Goal: Task Accomplishment & Management: Use online tool/utility

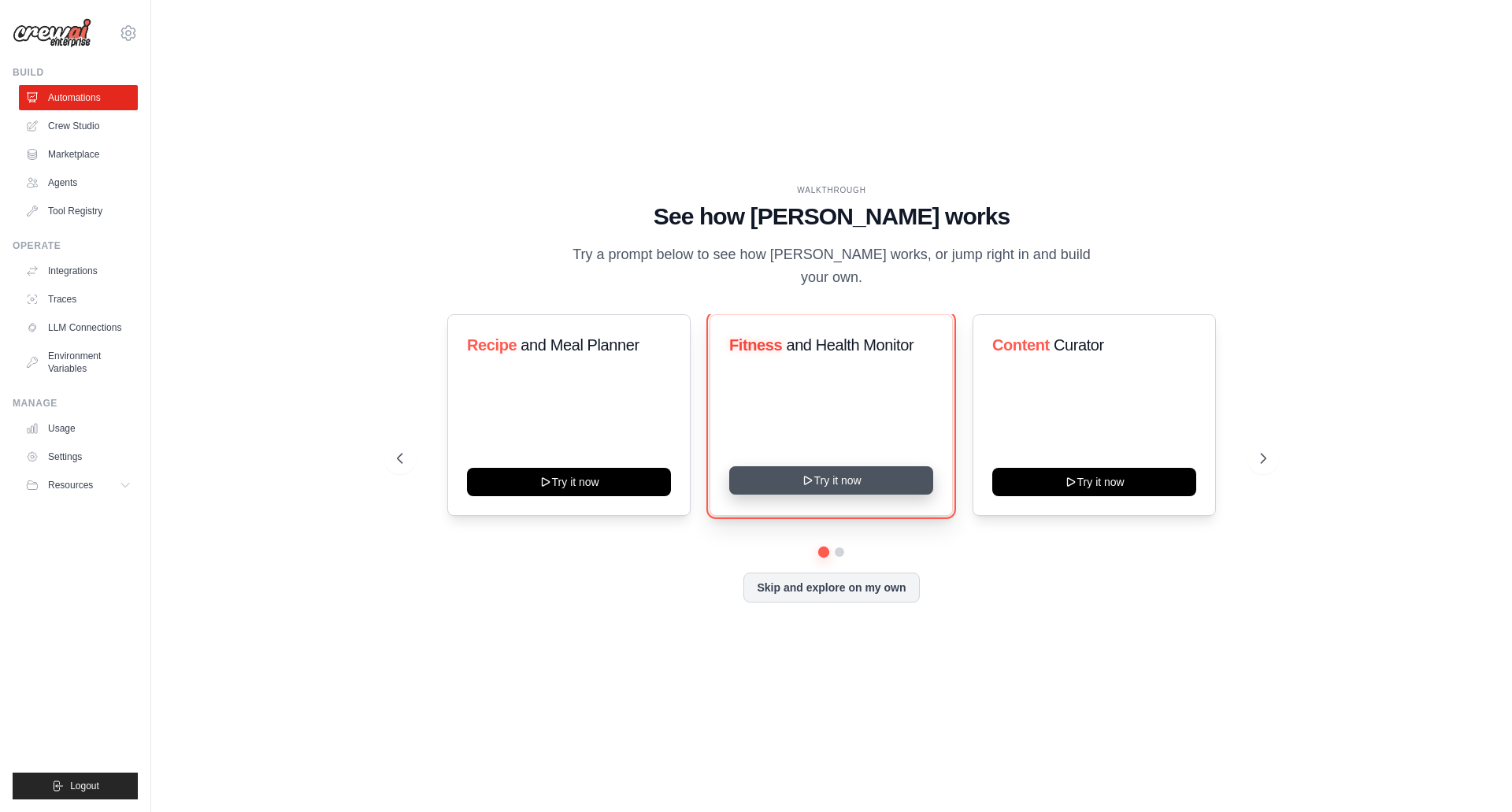
click at [835, 473] on button "Try it now" at bounding box center [831, 480] width 204 height 28
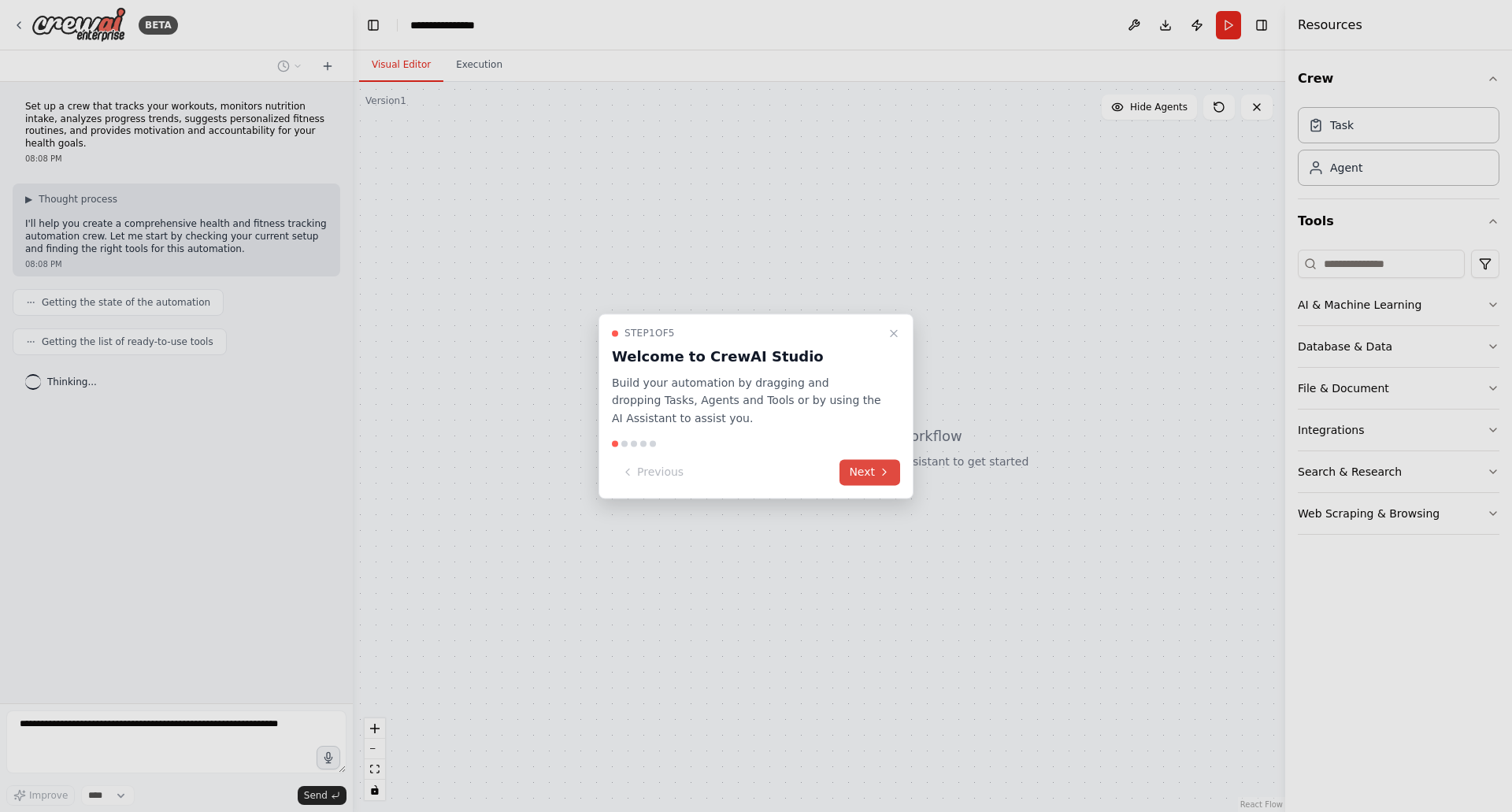
click at [856, 473] on button "Next" at bounding box center [870, 472] width 61 height 26
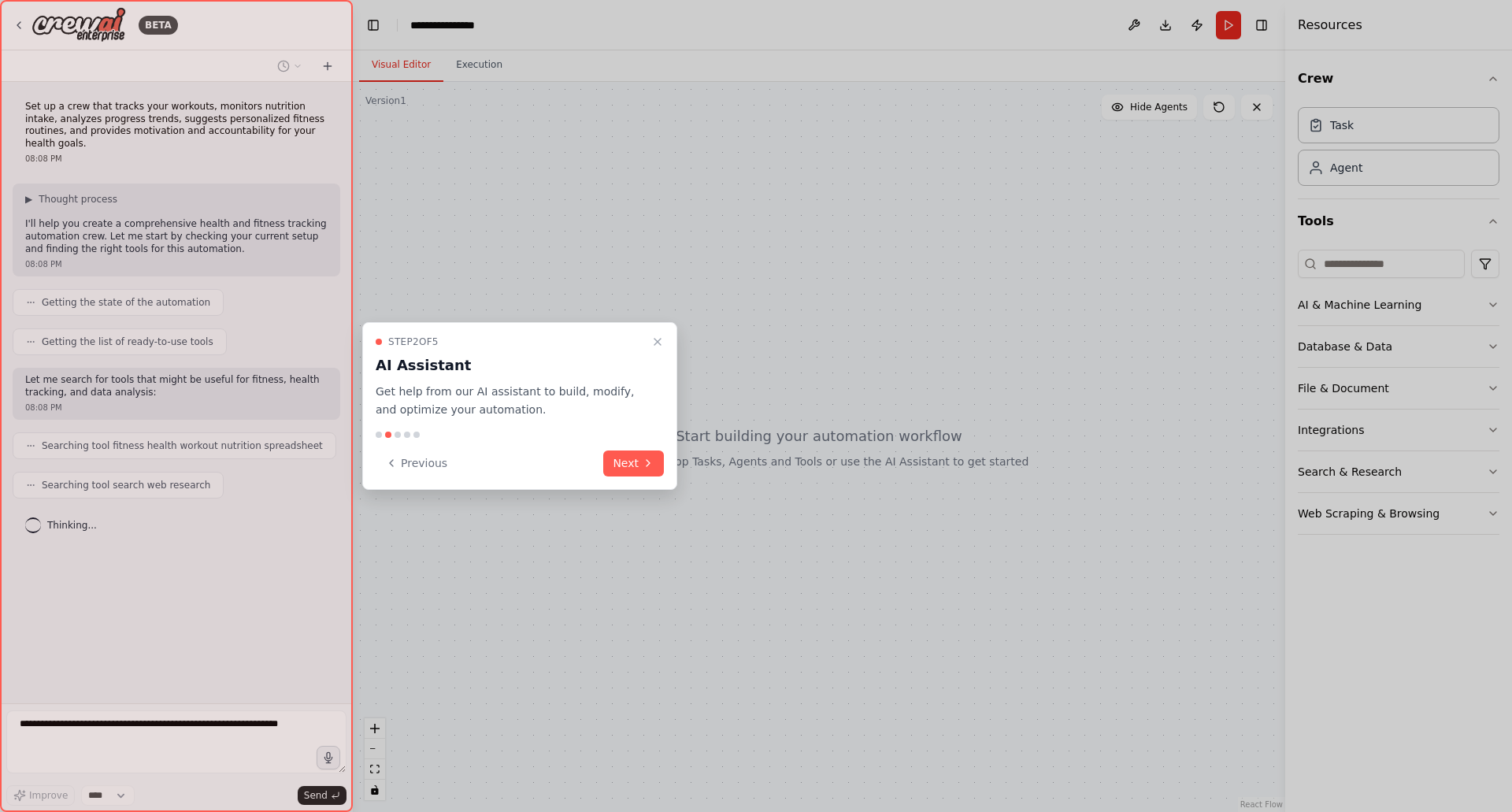
click at [637, 479] on div "Step 2 of 5 AI Assistant Get help from our AI assistant to build, modify, and o…" at bounding box center [519, 406] width 315 height 168
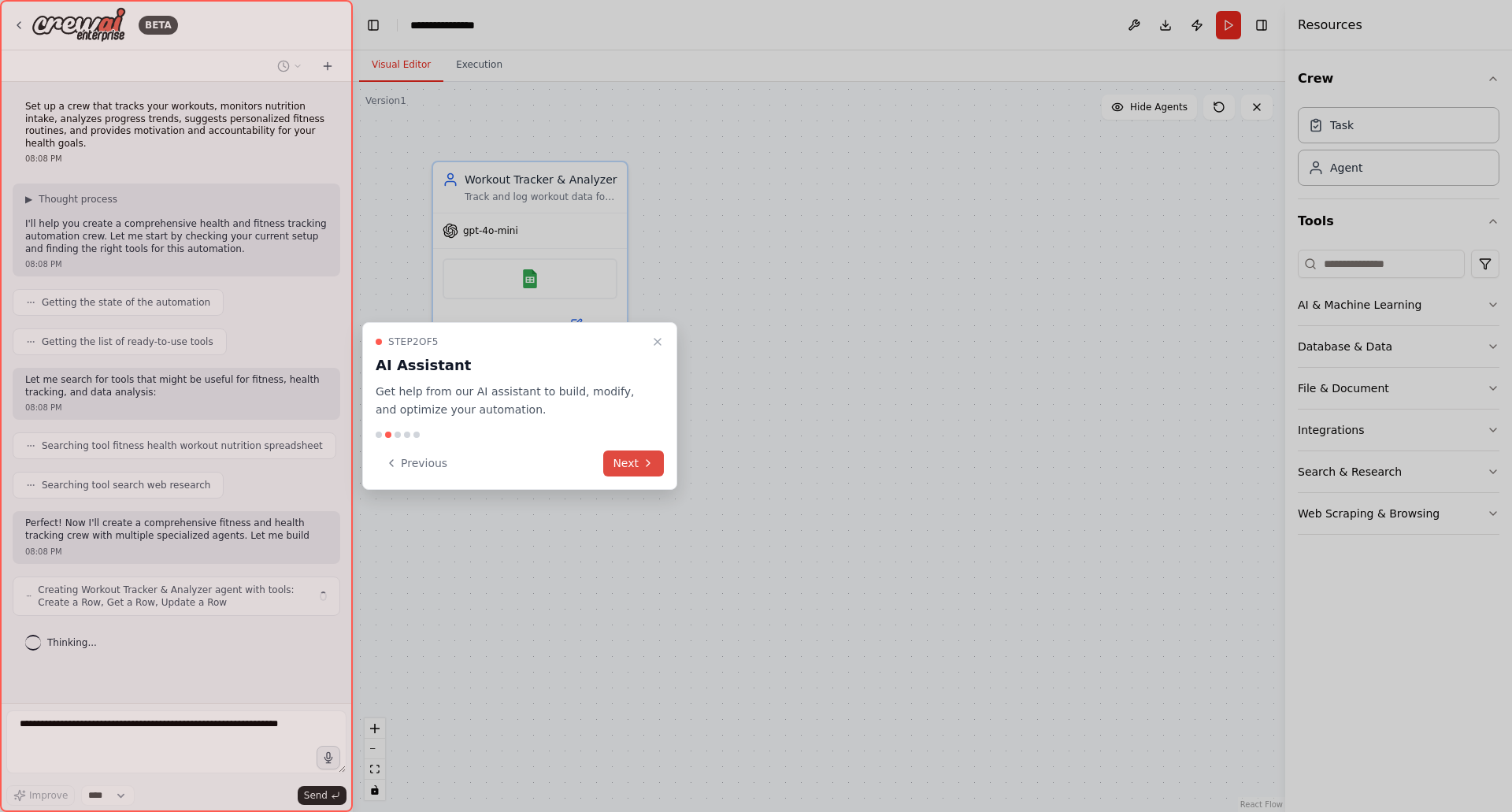
click at [637, 462] on button "Next" at bounding box center [633, 463] width 61 height 26
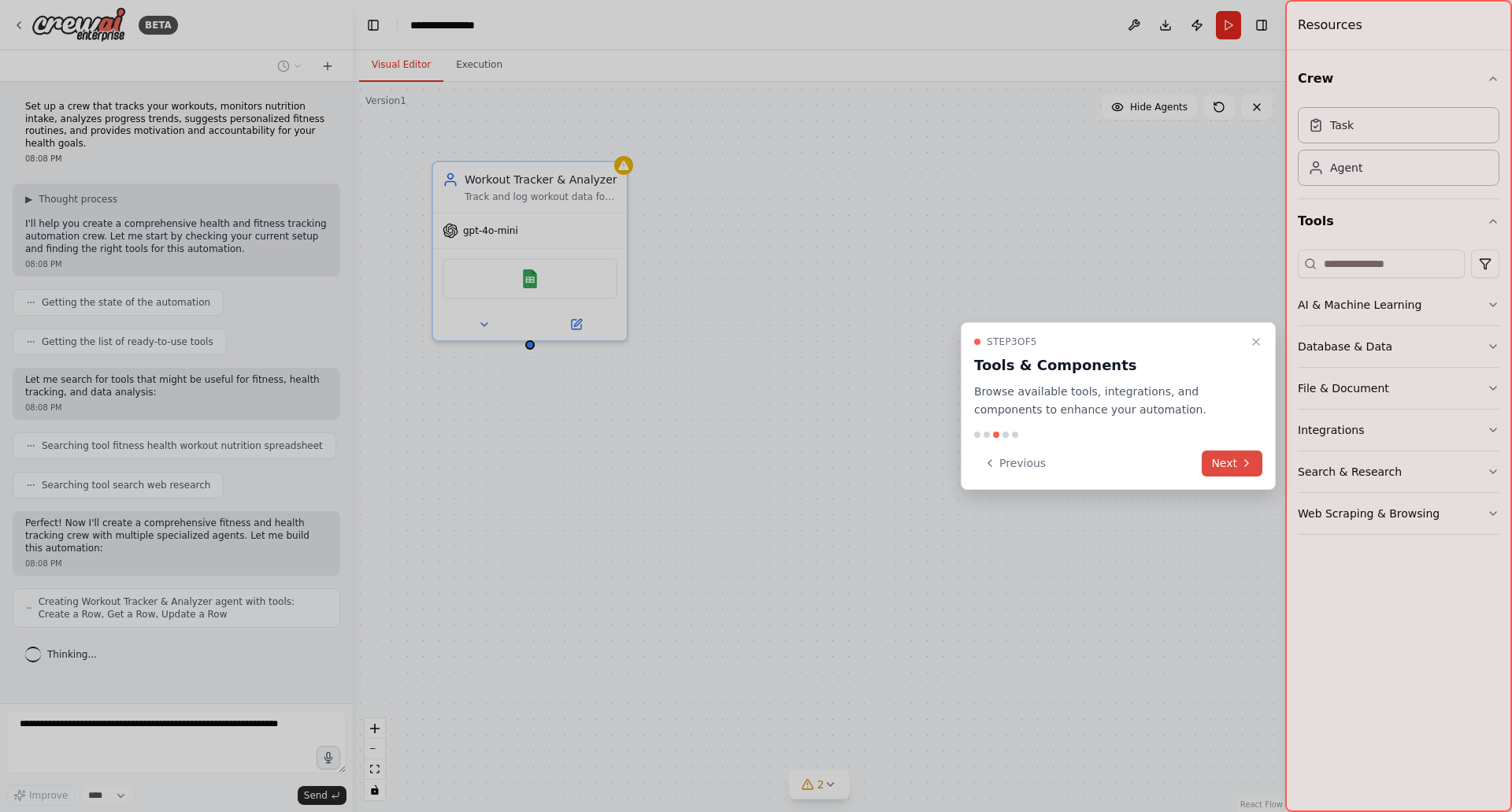
click at [1245, 467] on icon at bounding box center [1247, 463] width 13 height 13
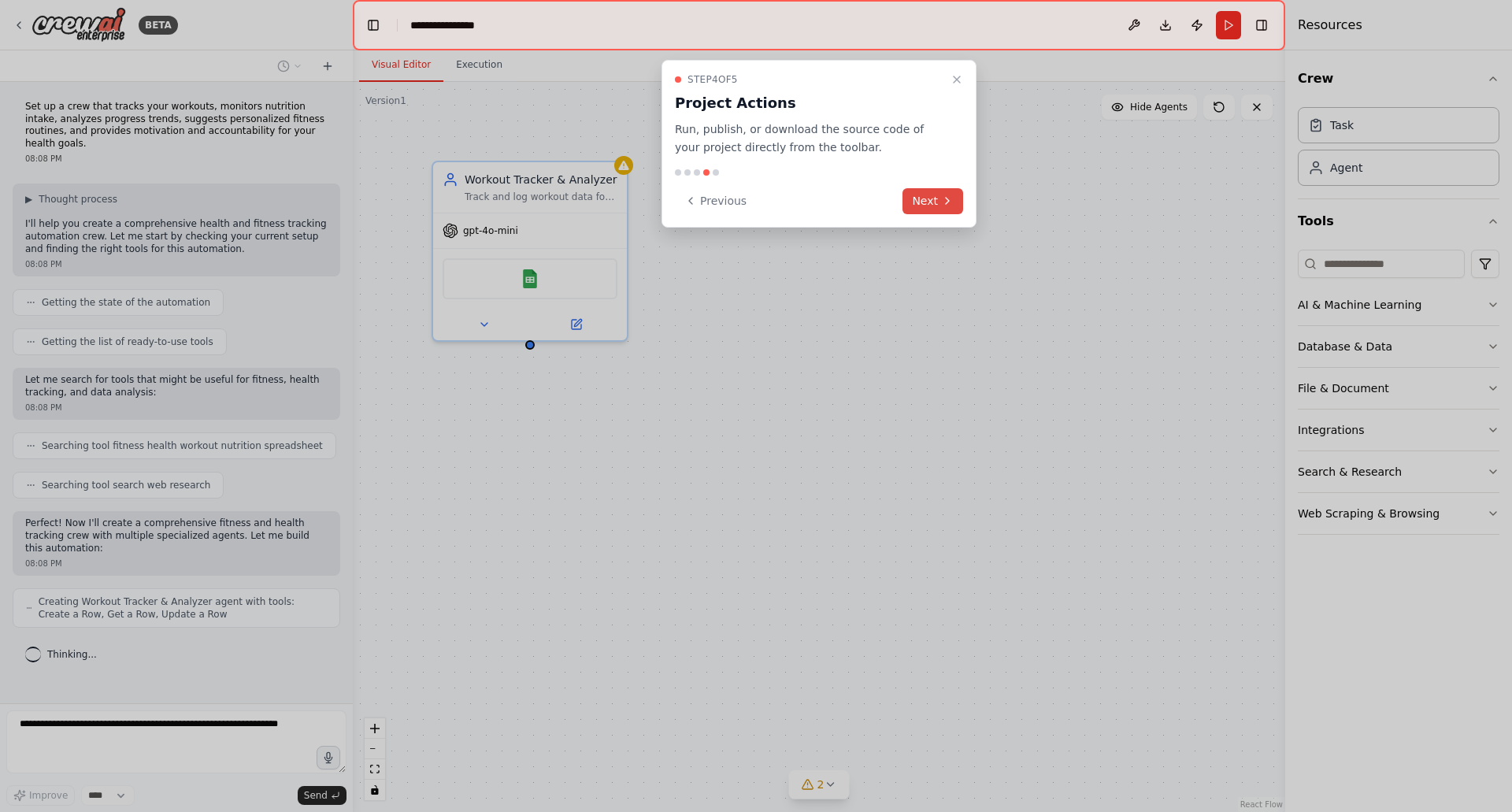
click at [928, 210] on button "Next" at bounding box center [932, 201] width 61 height 26
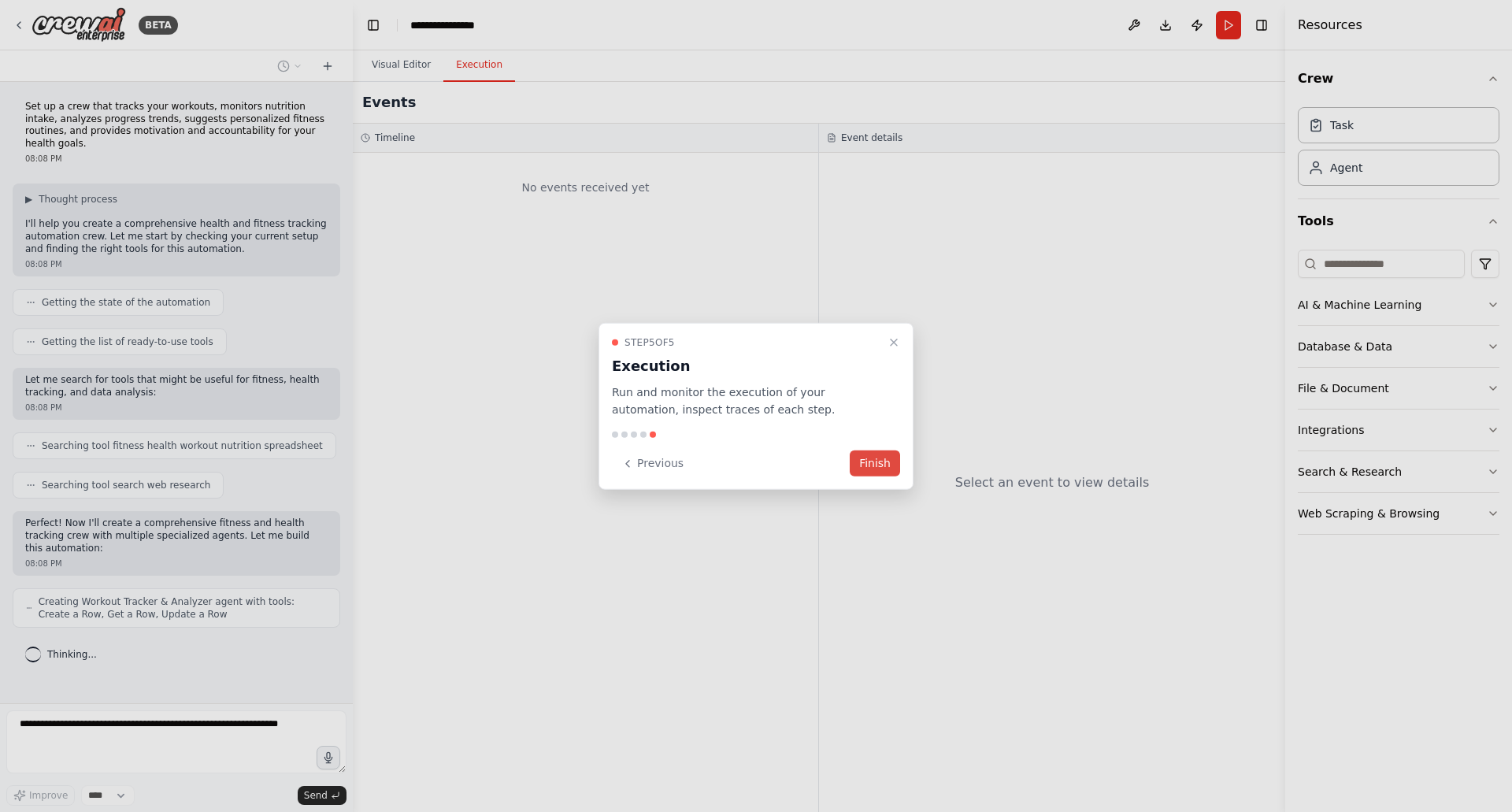
click at [868, 473] on button "Finish" at bounding box center [874, 463] width 50 height 26
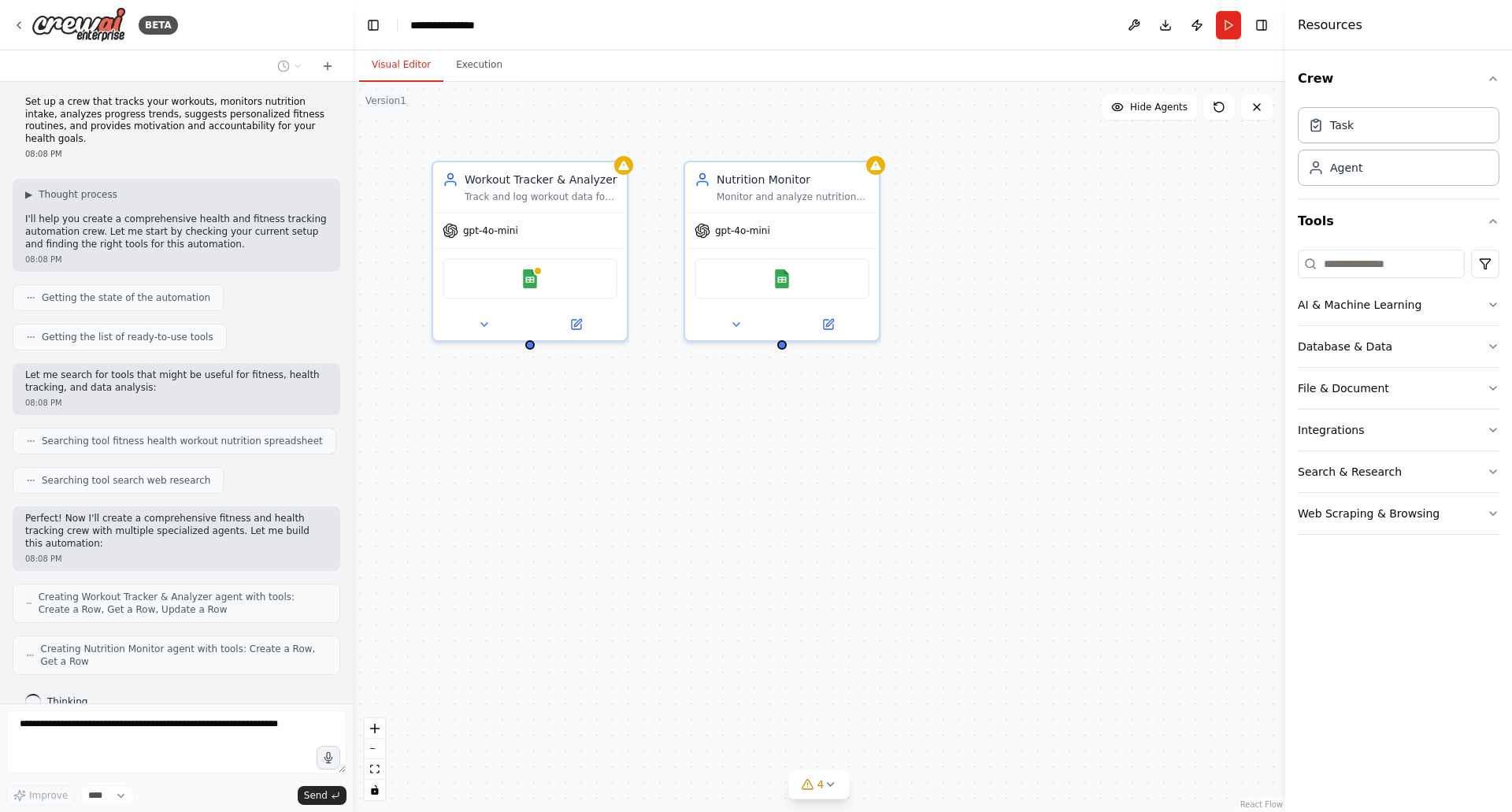
scroll to position [57, 0]
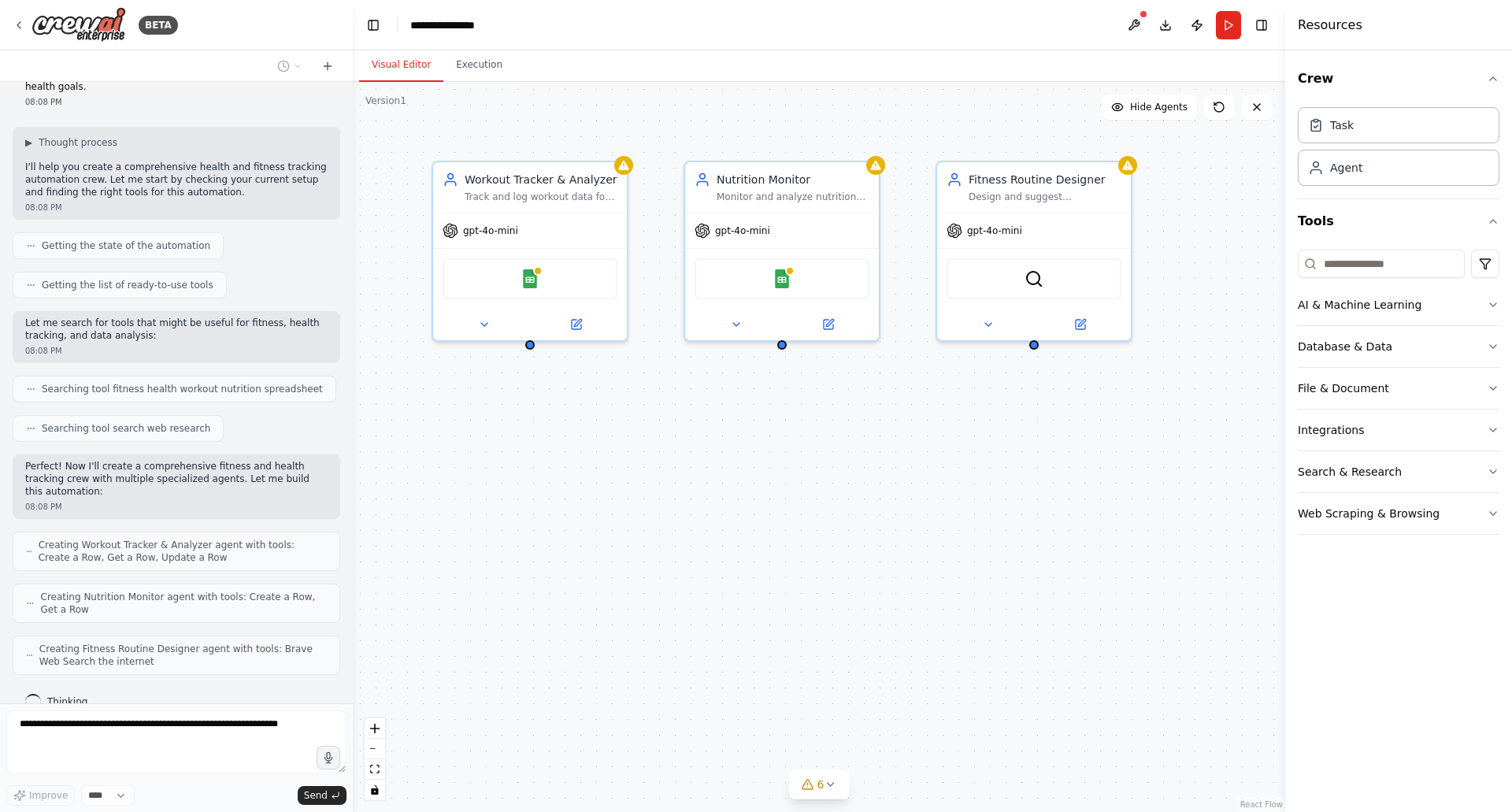
click at [528, 351] on div "Workout Tracker & Analyzer Track and log workout data for {user_name}, analyze …" at bounding box center [818, 446] width 932 height 729
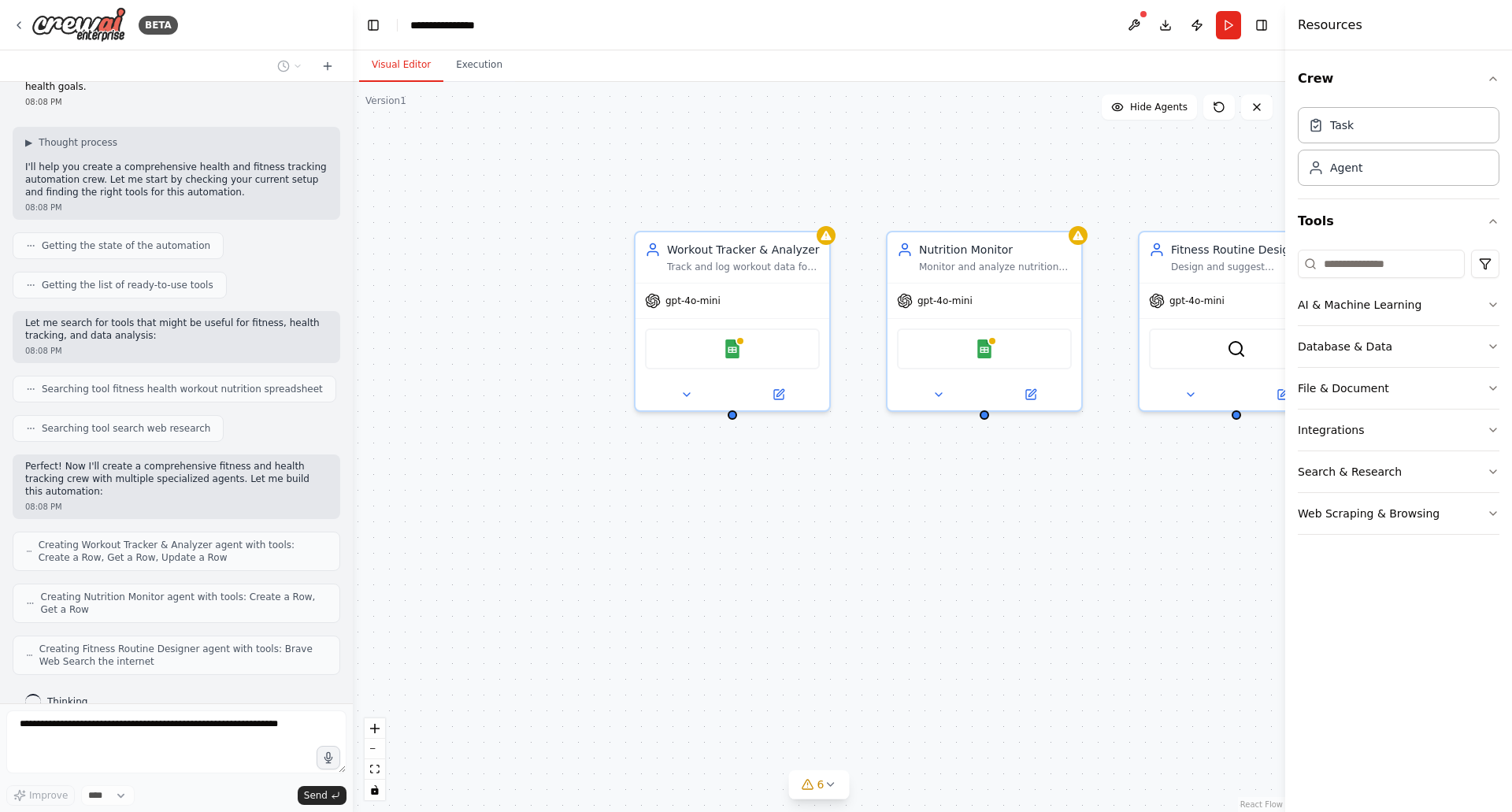
scroll to position [96, 0]
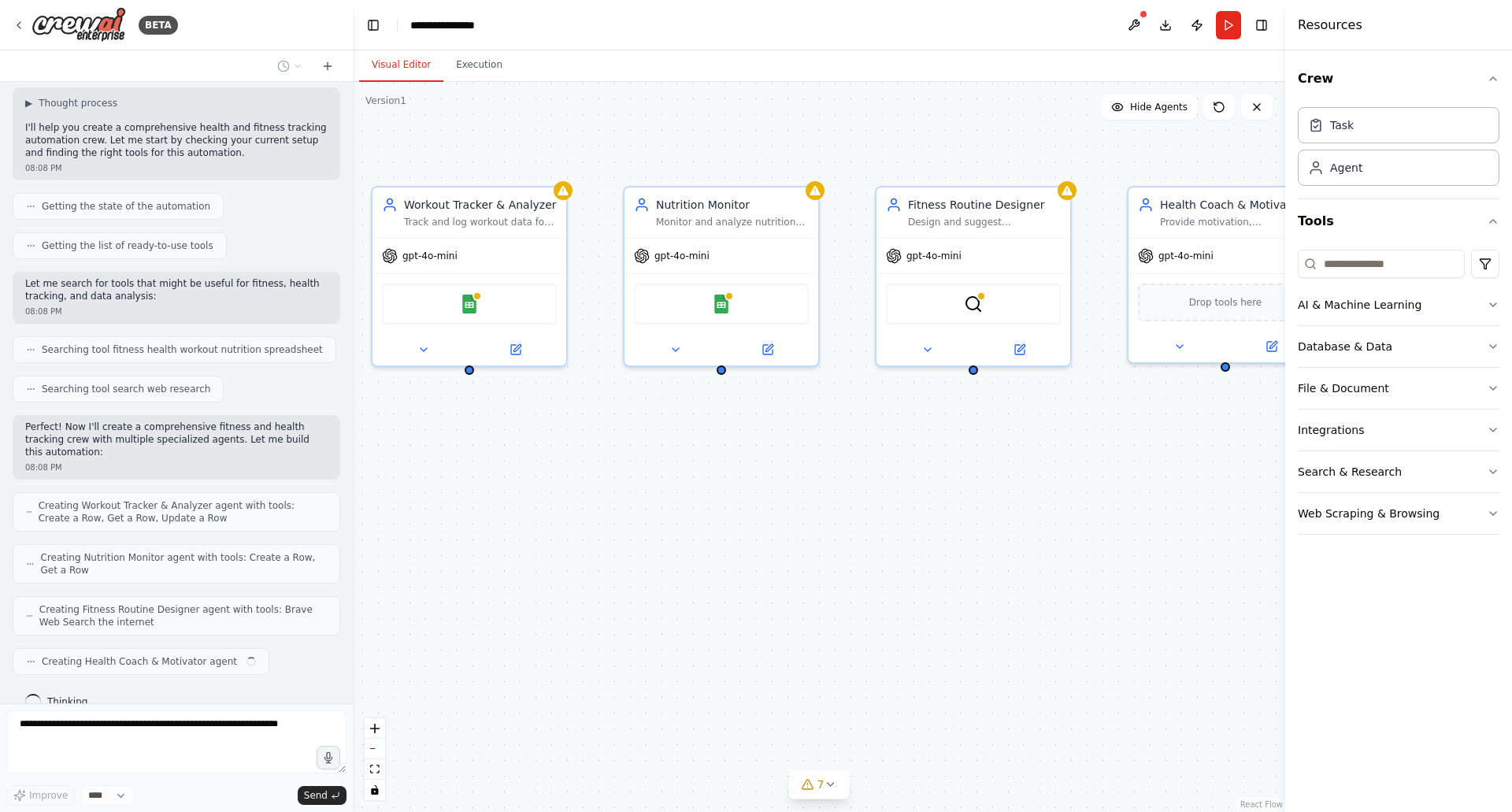
drag, startPoint x: 528, startPoint y: 351, endPoint x: 474, endPoint y: 380, distance: 61.3
click at [474, 380] on div "Workout Tracker & Analyzer Track and log workout data for {user_name}, analyze …" at bounding box center [818, 446] width 932 height 729
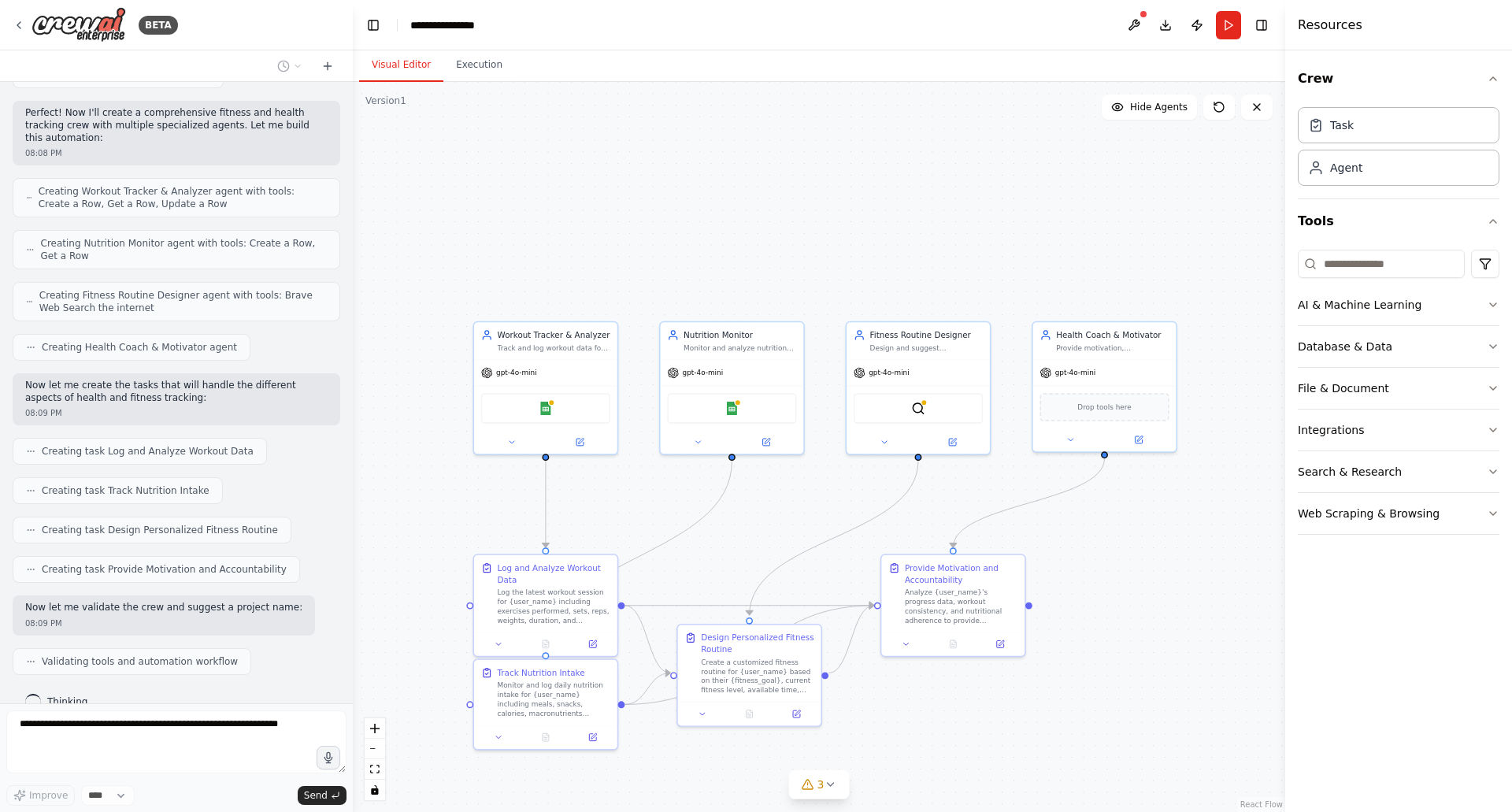
scroll to position [450, 0]
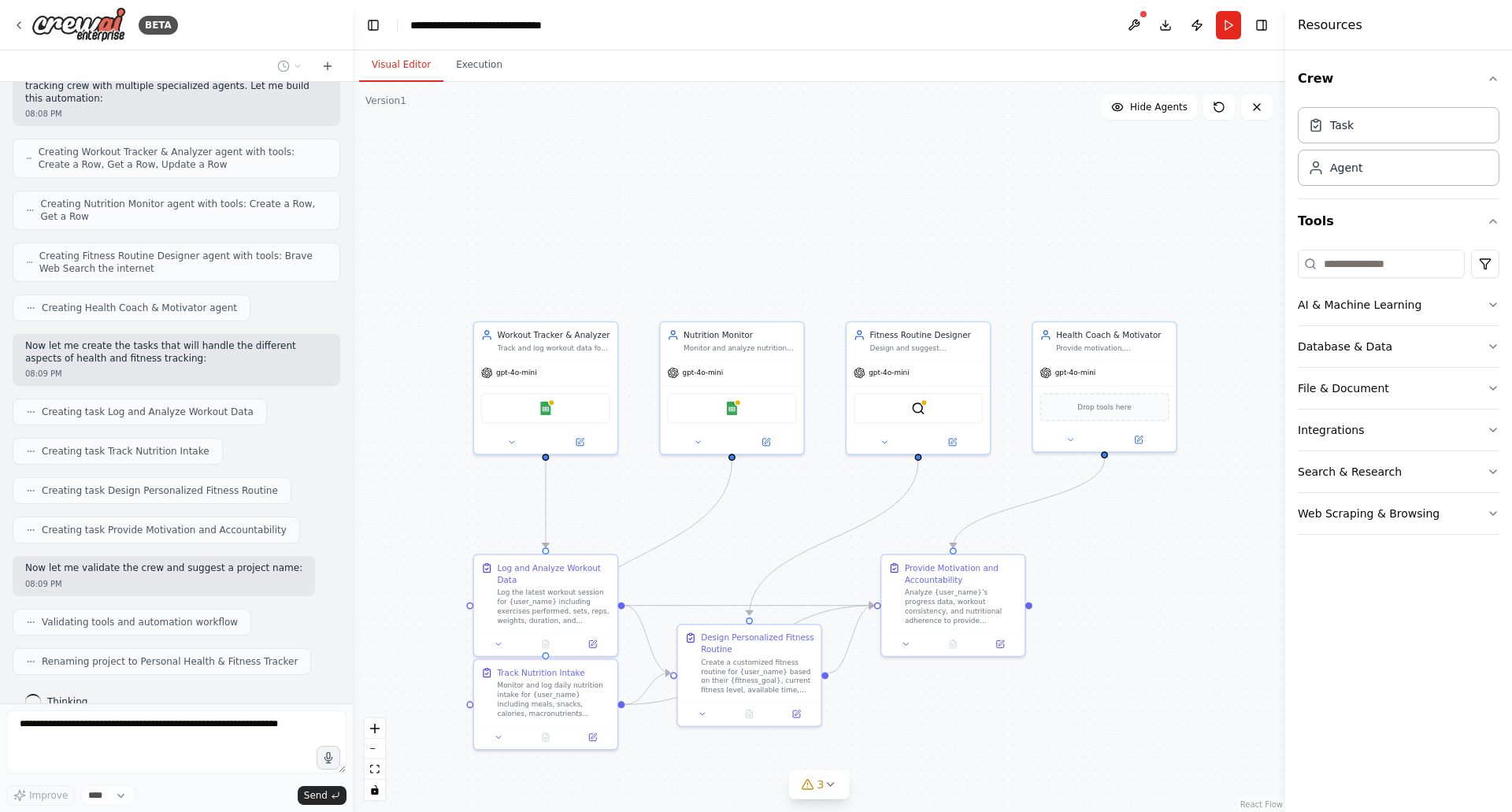
click at [829, 801] on div ".deletable-edge-delete-btn { width: 20px; height: 20px; border: 0px solid #ffff…" at bounding box center [818, 446] width 932 height 729
click at [829, 792] on button "3" at bounding box center [819, 784] width 61 height 29
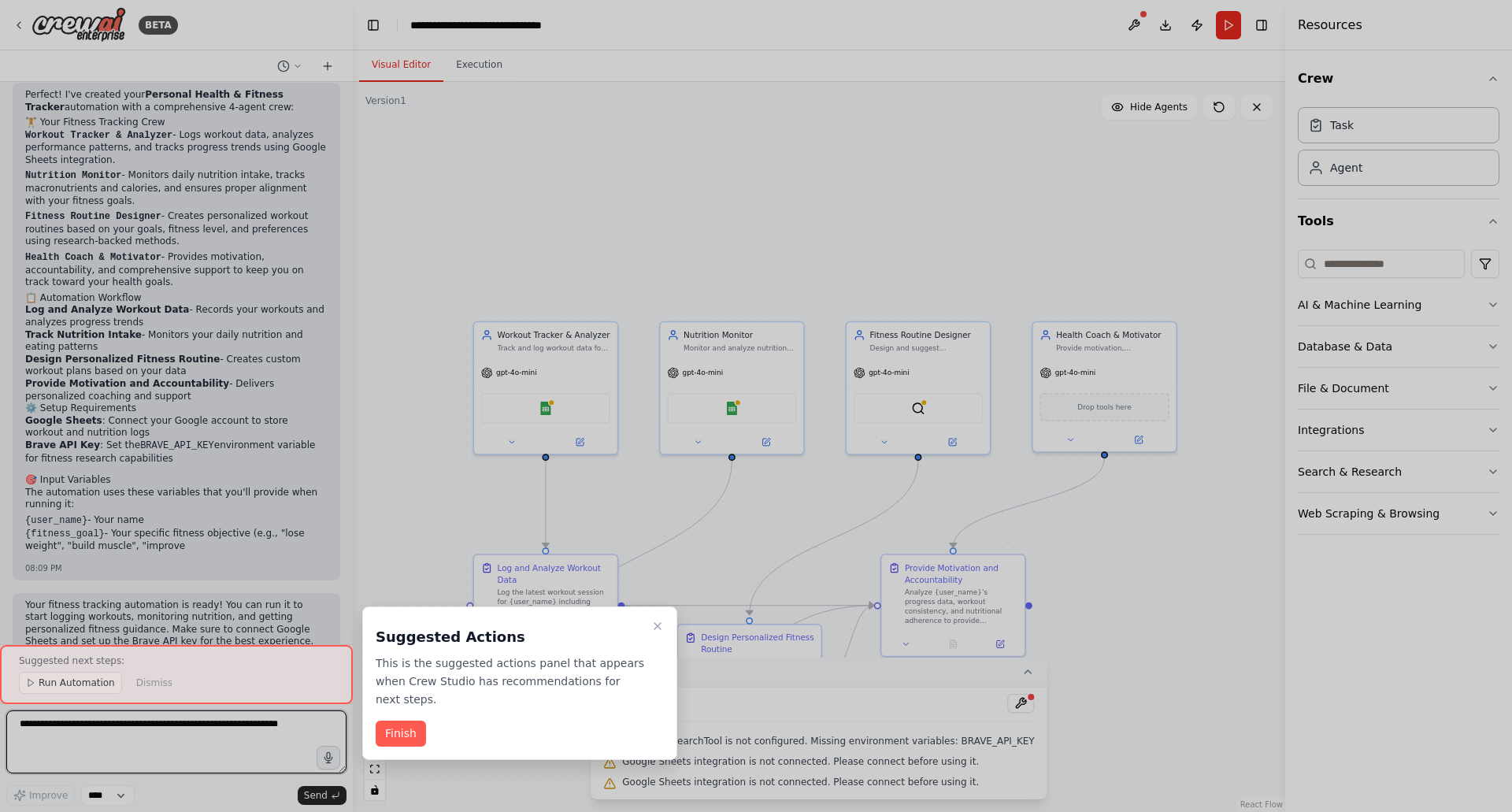
scroll to position [1067, 0]
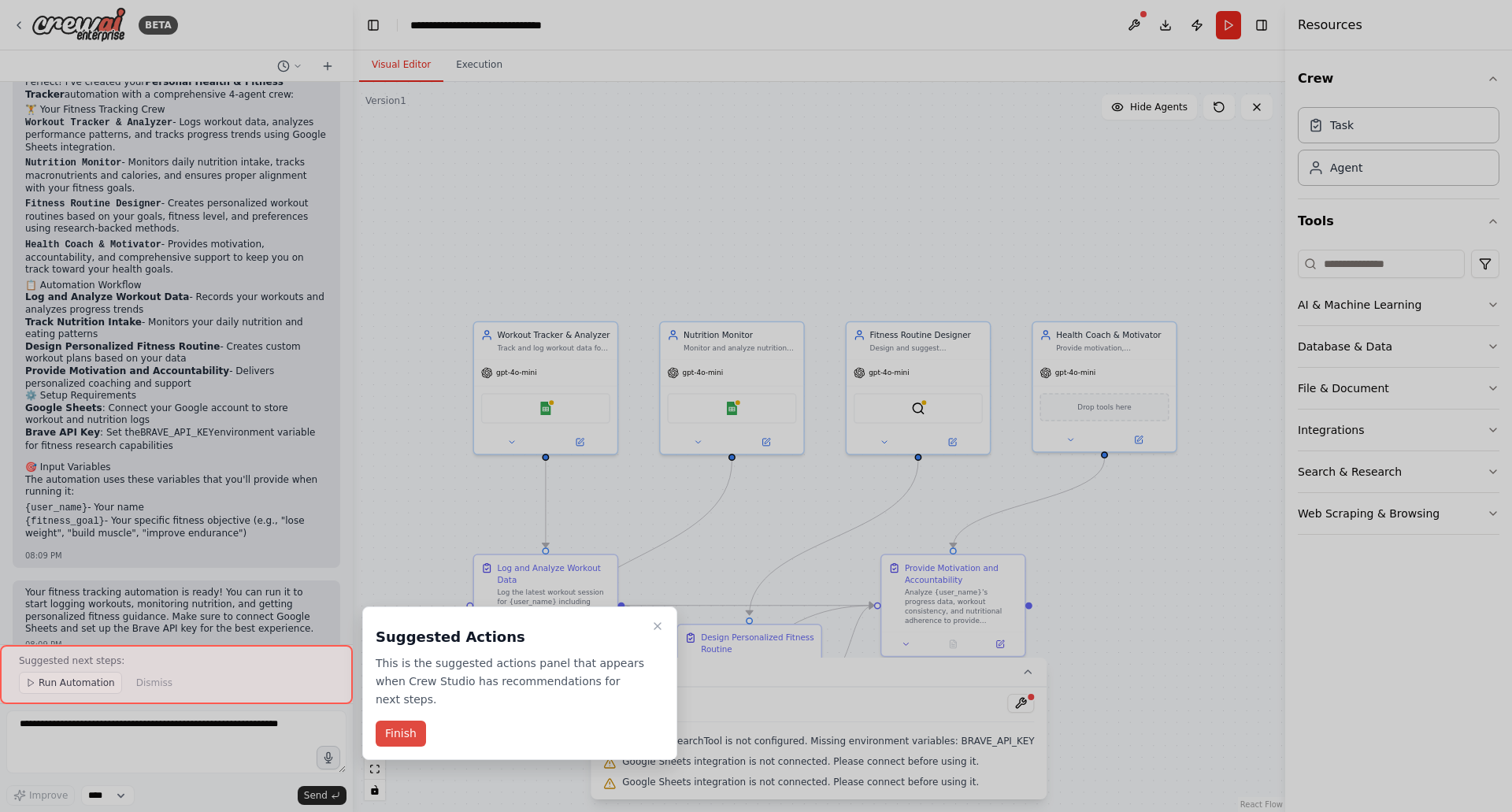
click at [397, 720] on button "Finish" at bounding box center [400, 733] width 50 height 26
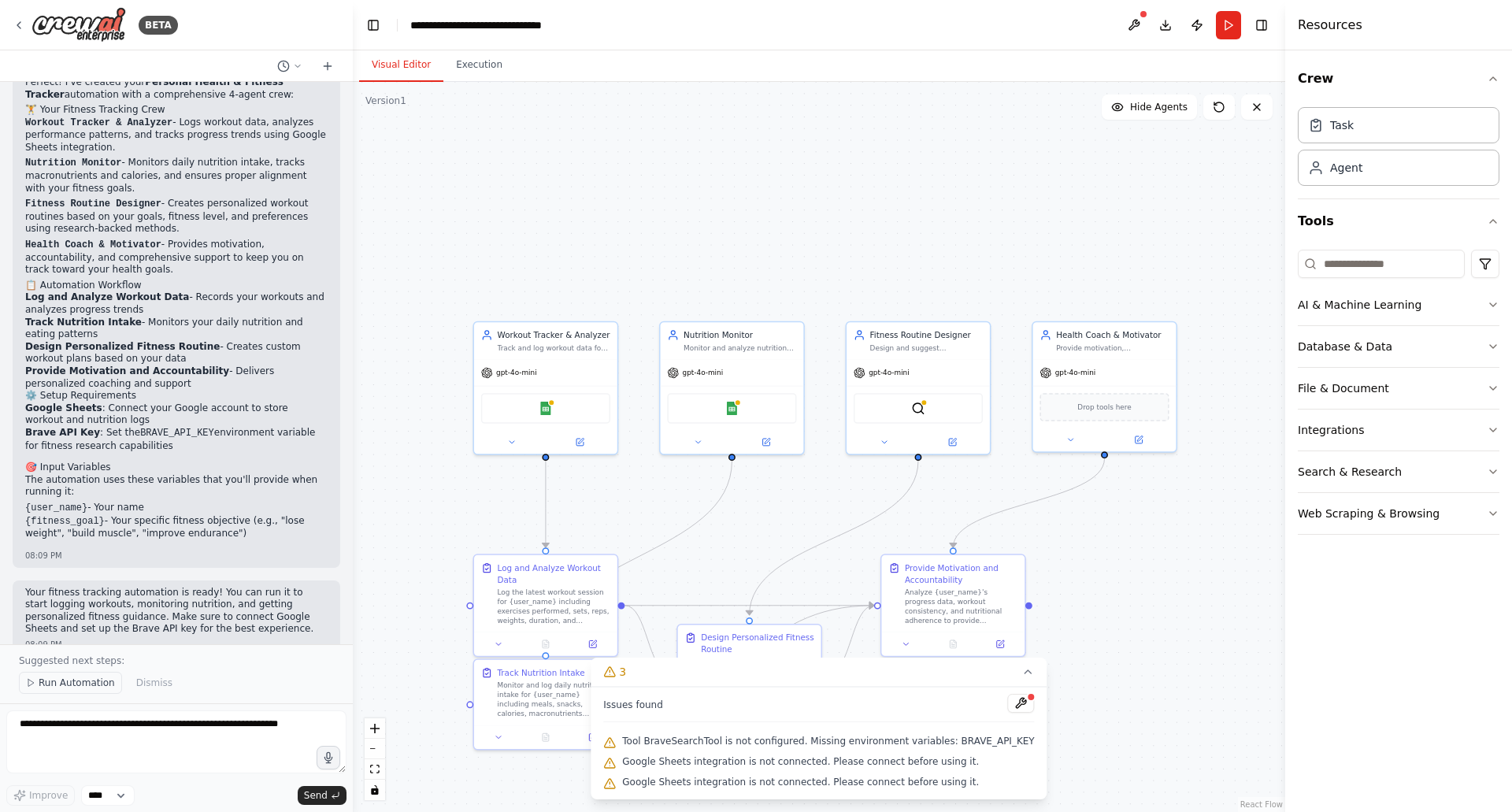
click at [94, 683] on span "Run Automation" at bounding box center [76, 683] width 76 height 13
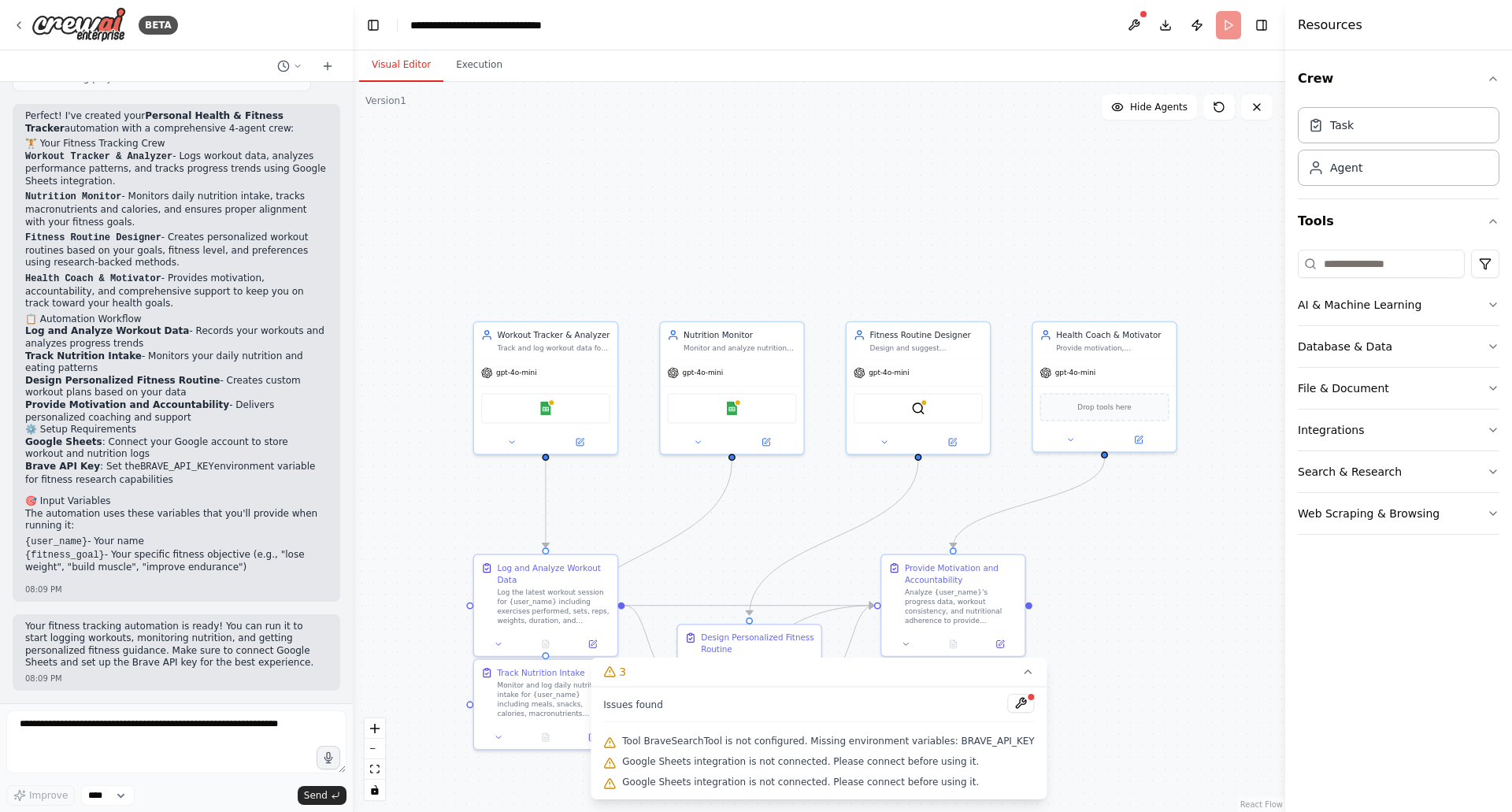
scroll to position [1007, 0]
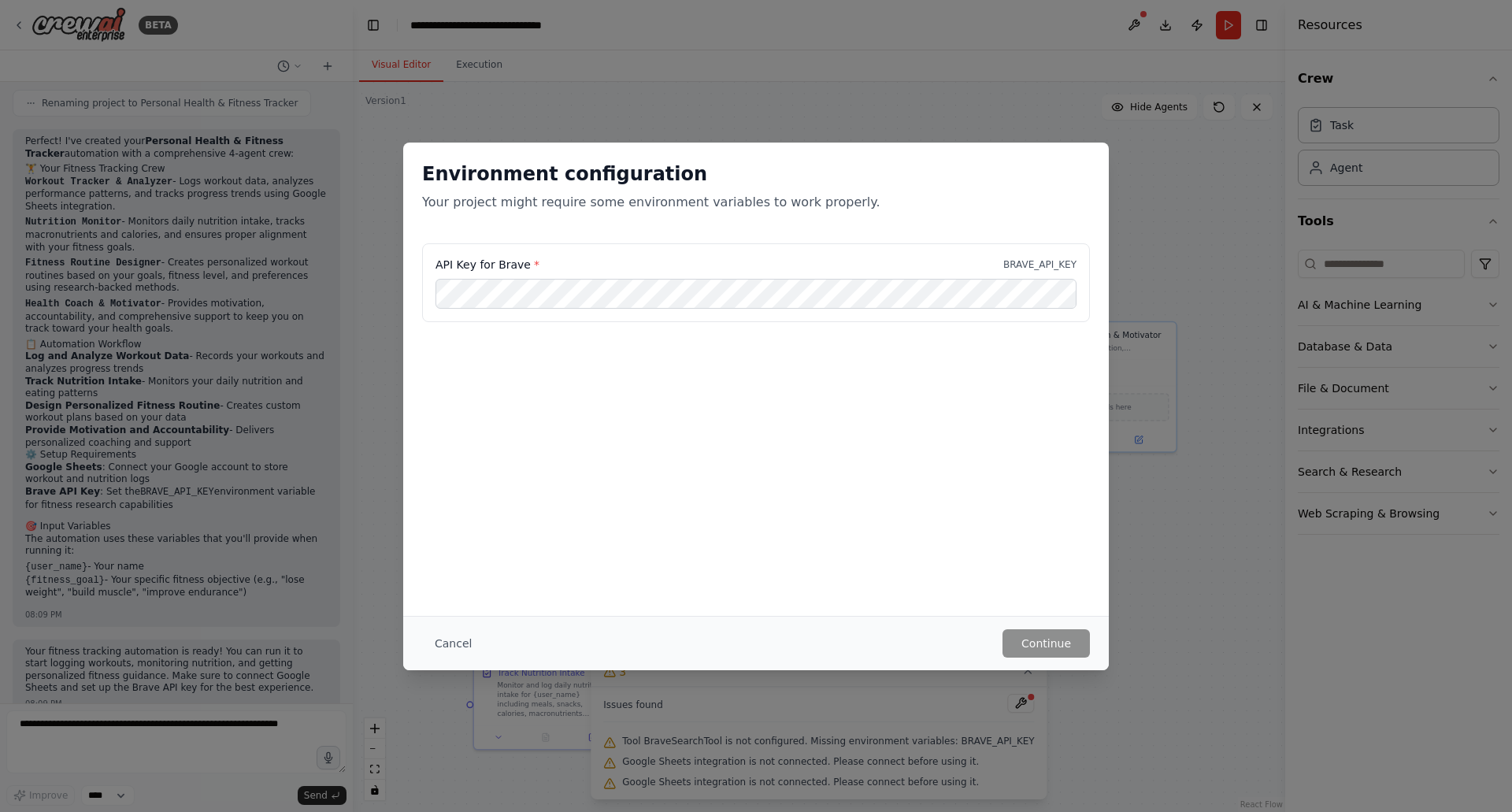
click at [1064, 258] on p "BRAVE_API_KEY" at bounding box center [1040, 264] width 73 height 13
click at [442, 640] on button "Cancel" at bounding box center [453, 643] width 62 height 28
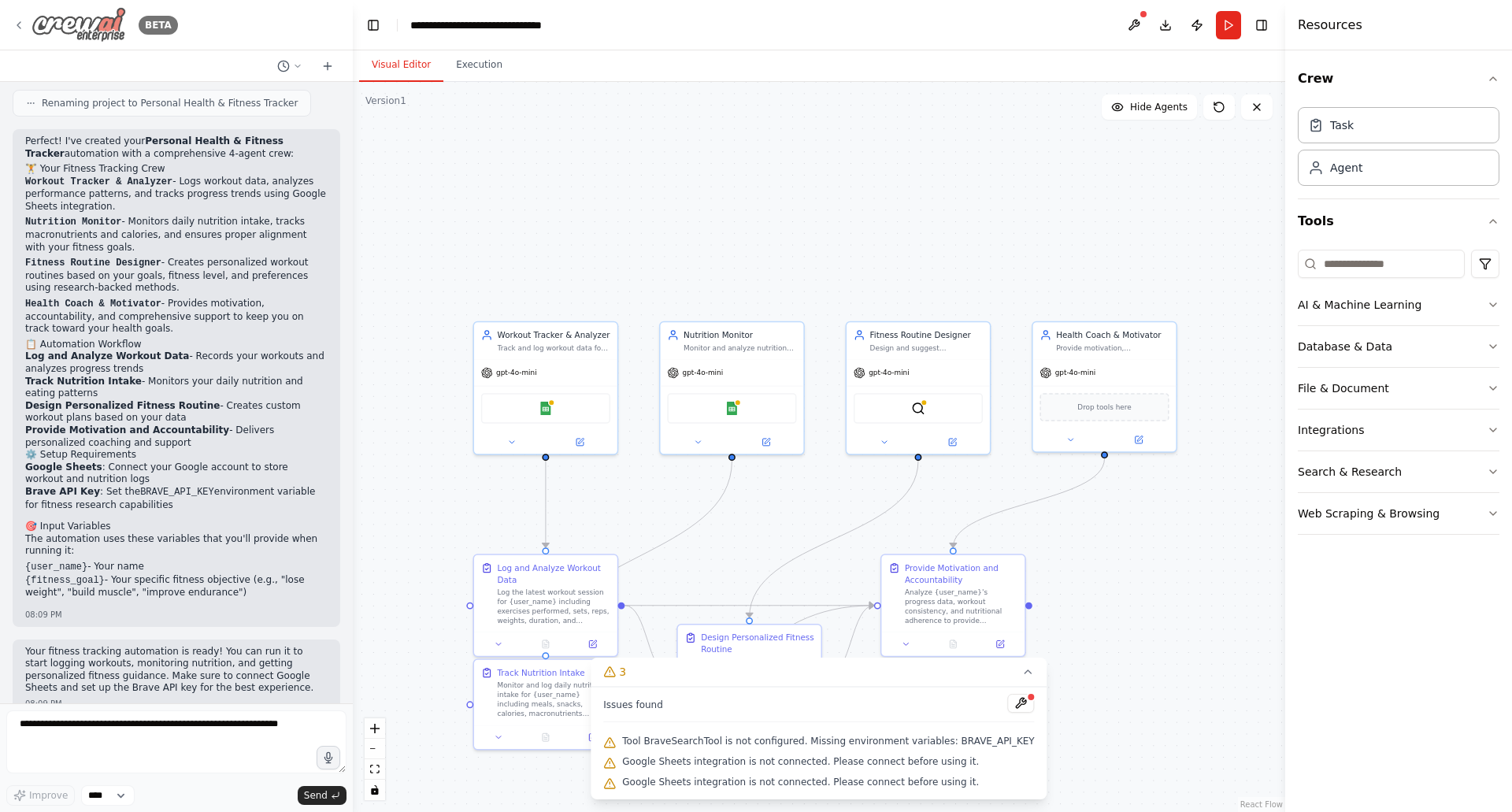
click at [19, 21] on icon at bounding box center [19, 26] width 13 height 13
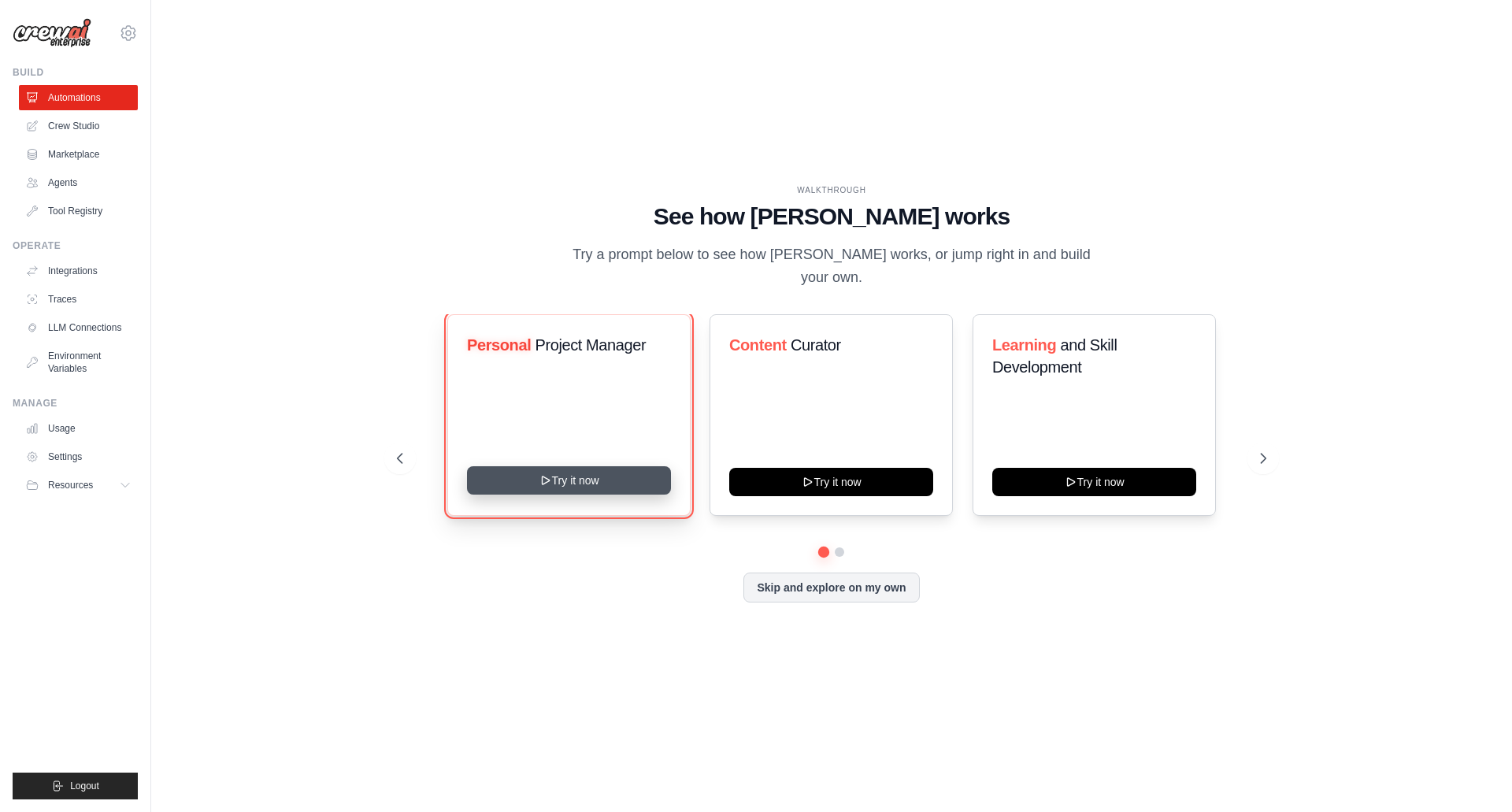
click at [580, 480] on button "Try it now" at bounding box center [569, 480] width 204 height 28
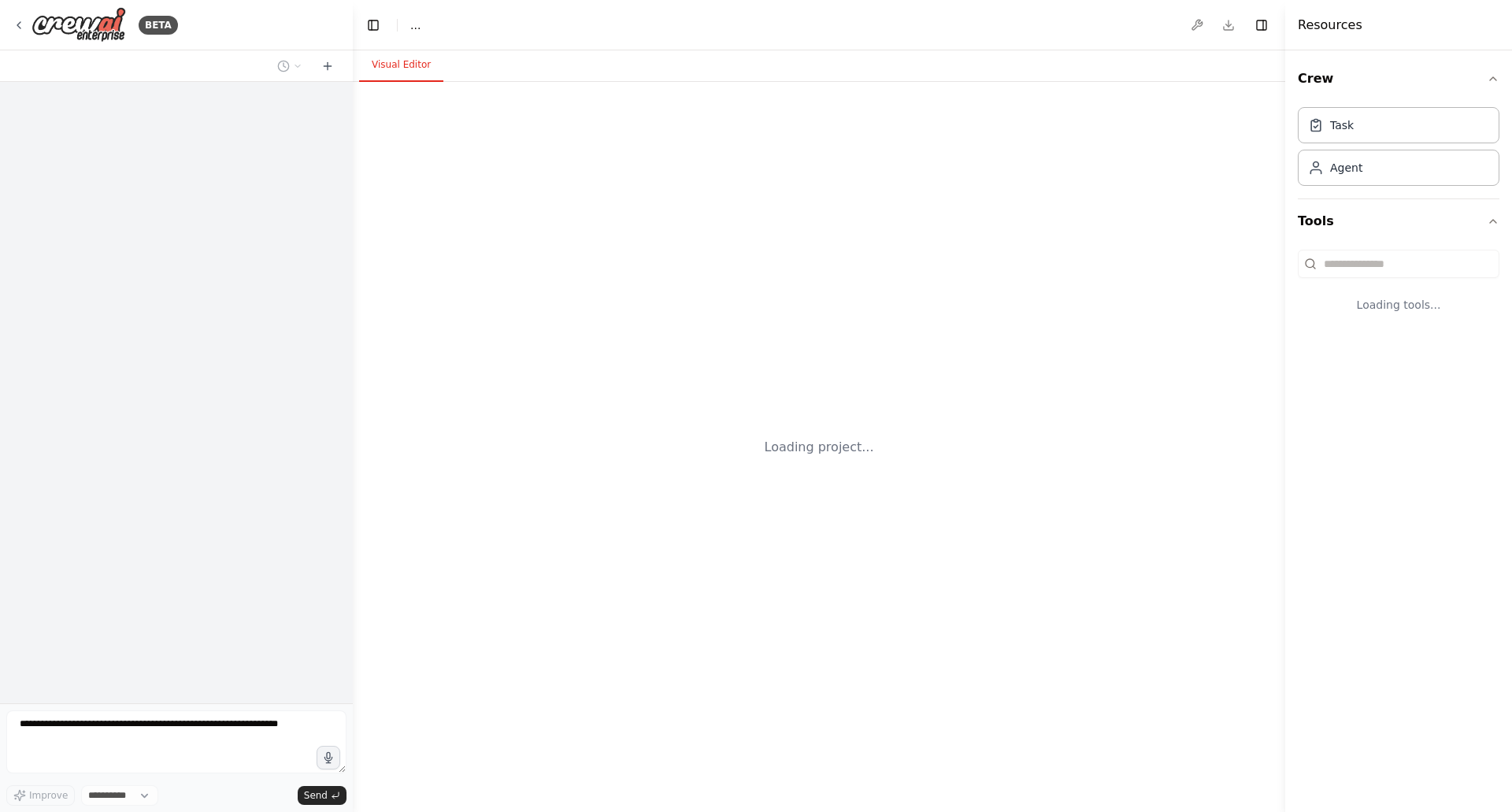
select select "****"
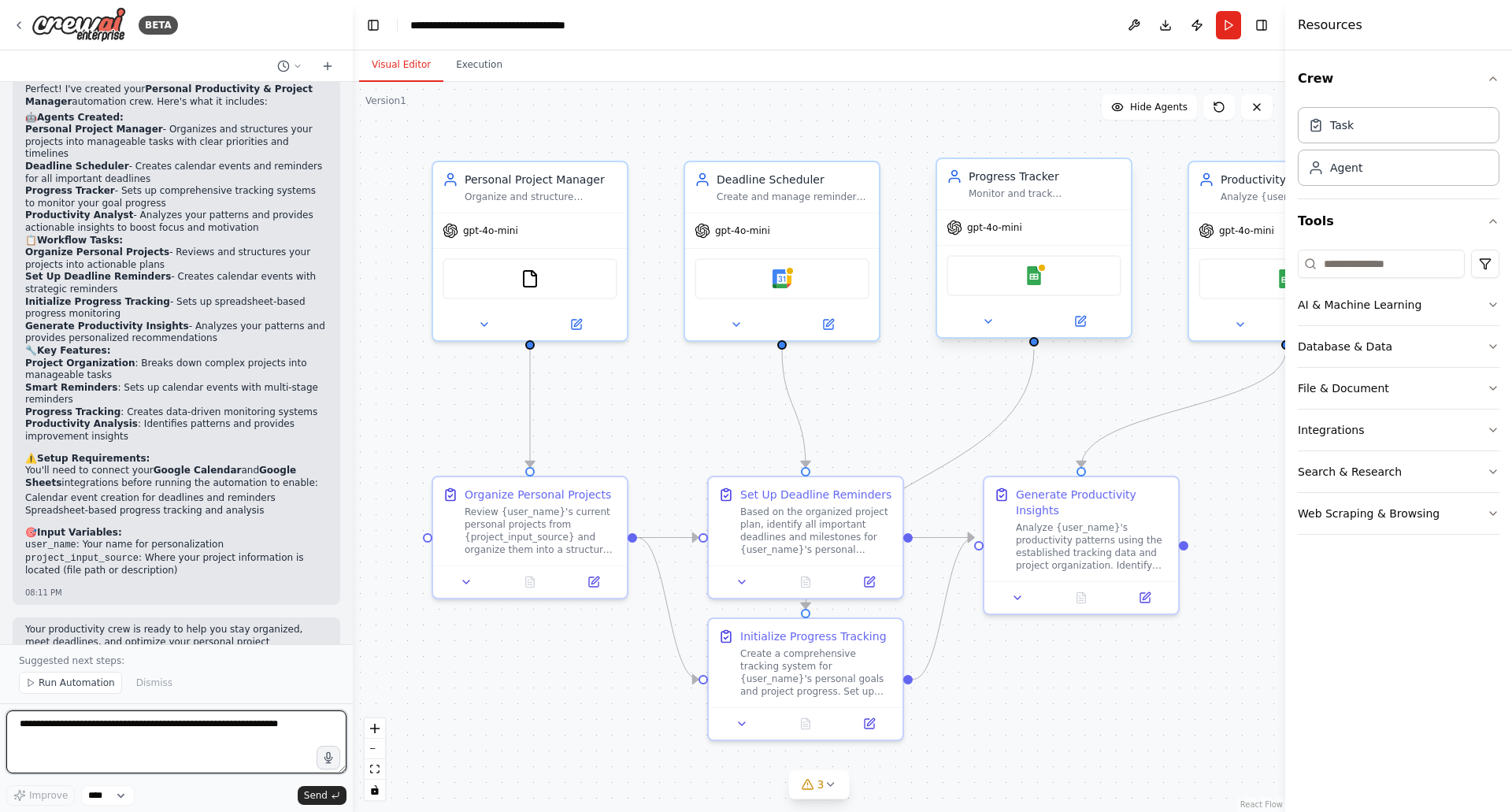
scroll to position [1596, 0]
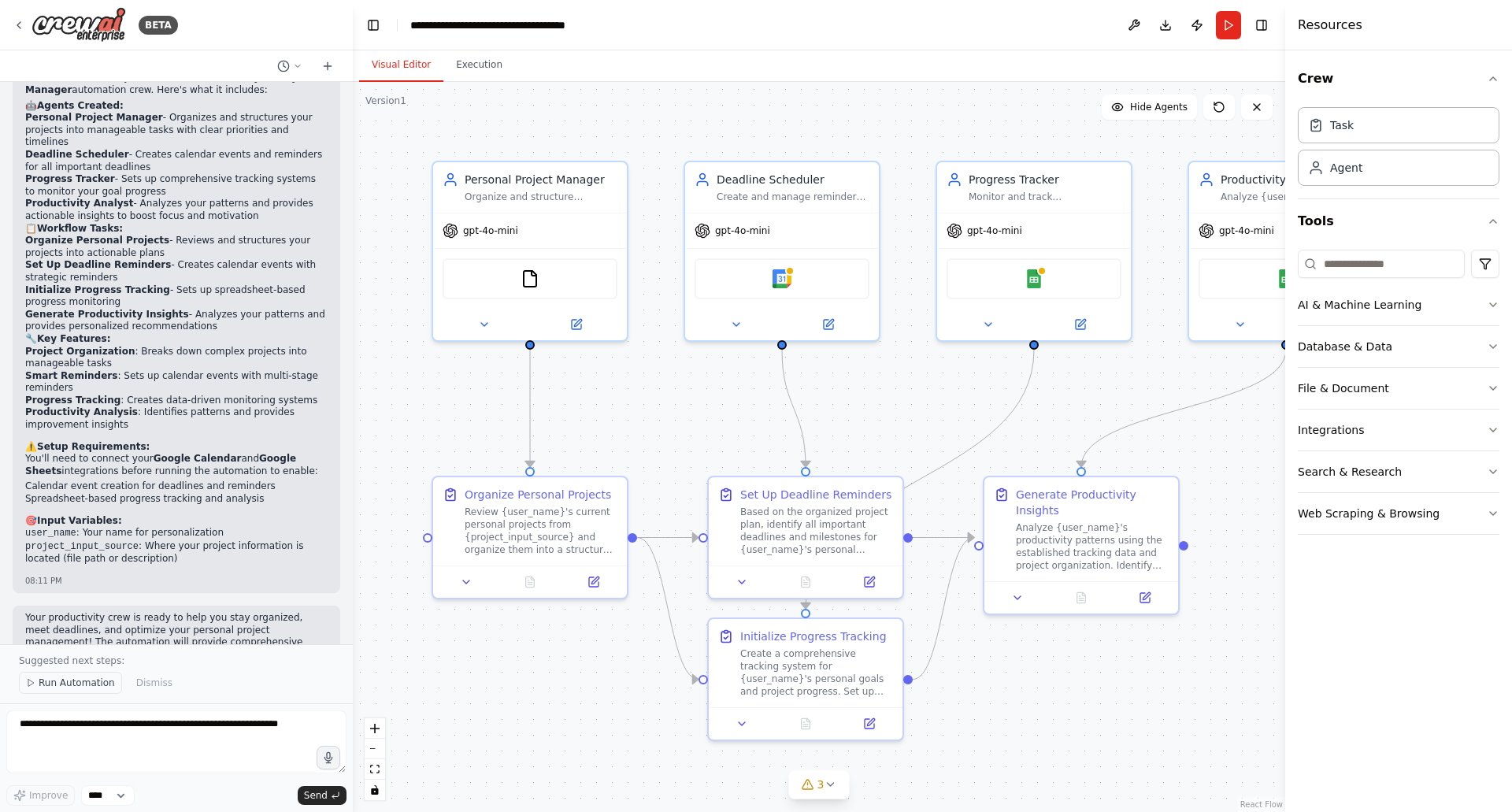
click at [64, 685] on span "Run Automation" at bounding box center [76, 683] width 76 height 13
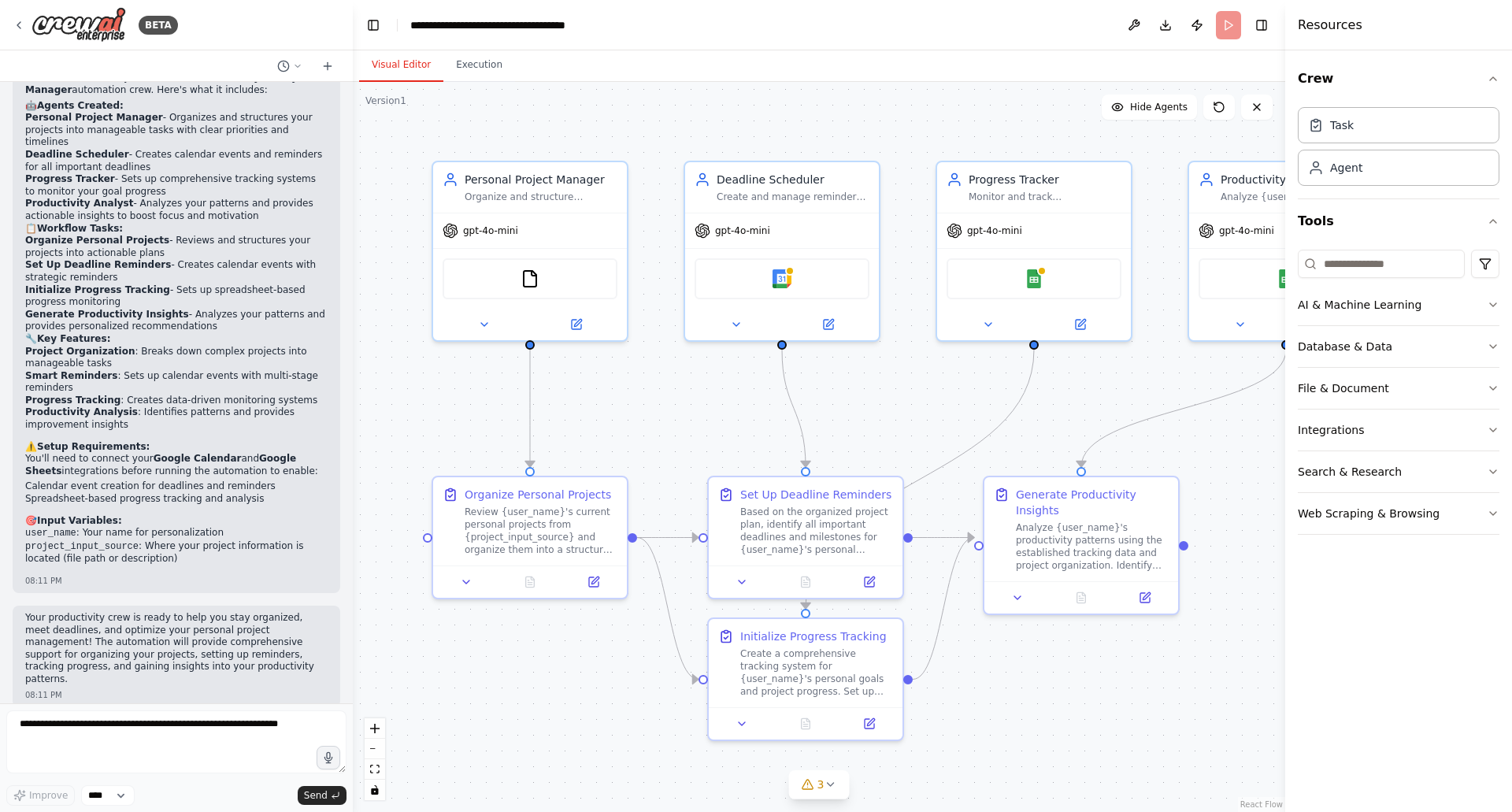
scroll to position [1538, 0]
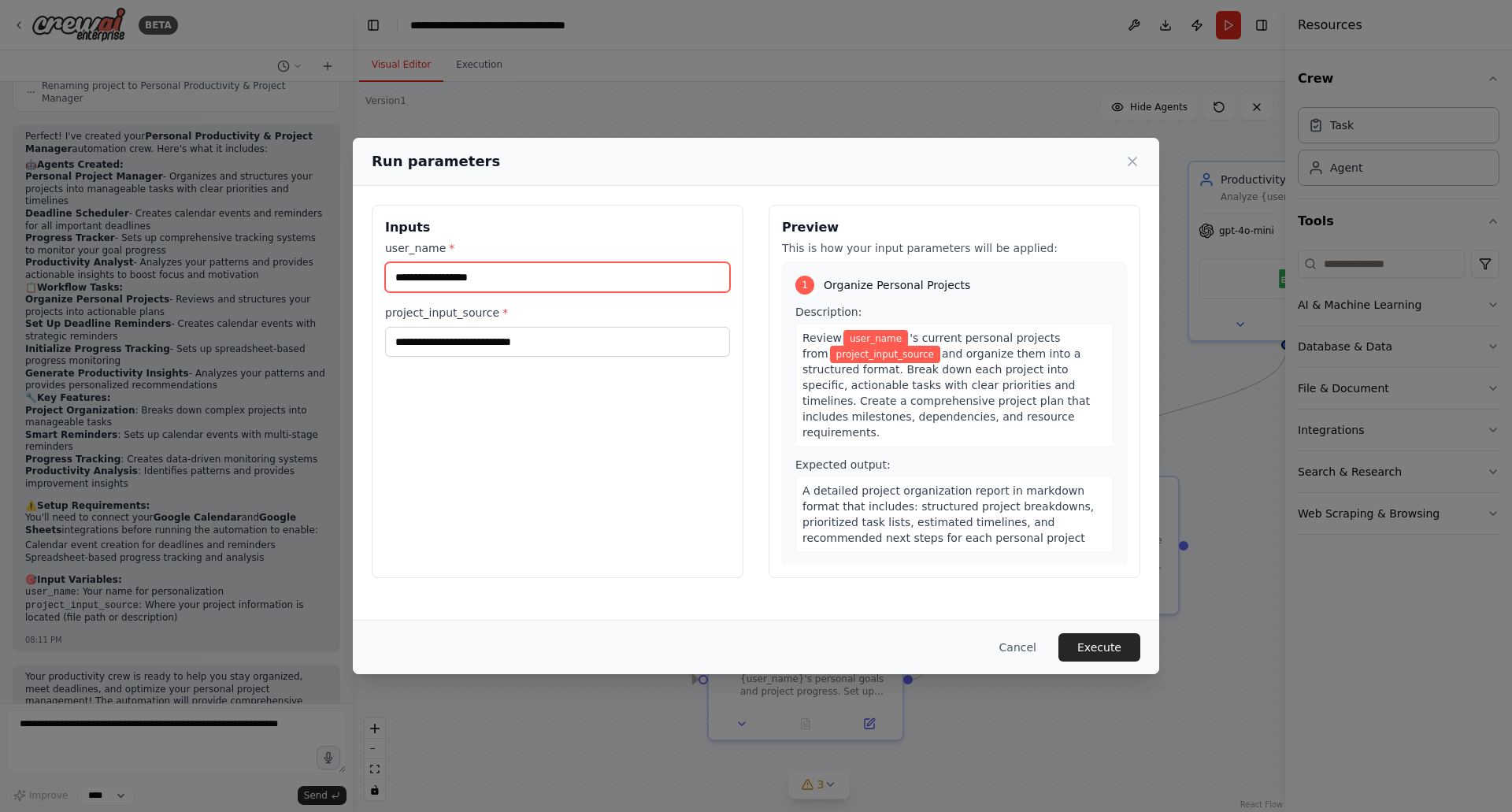
click at [582, 280] on input "user_name *" at bounding box center [558, 277] width 345 height 30
type input "**"
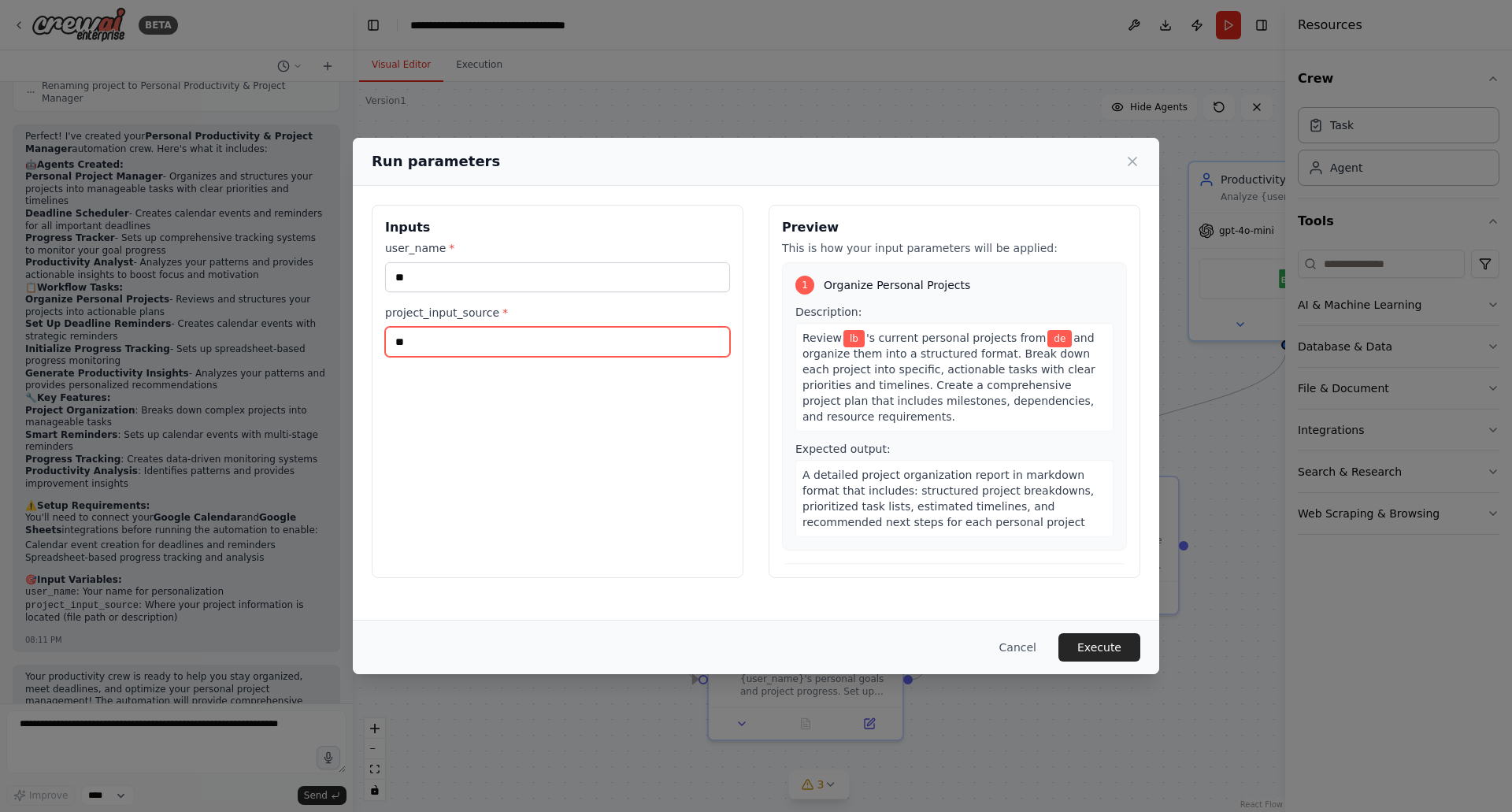
type input "*"
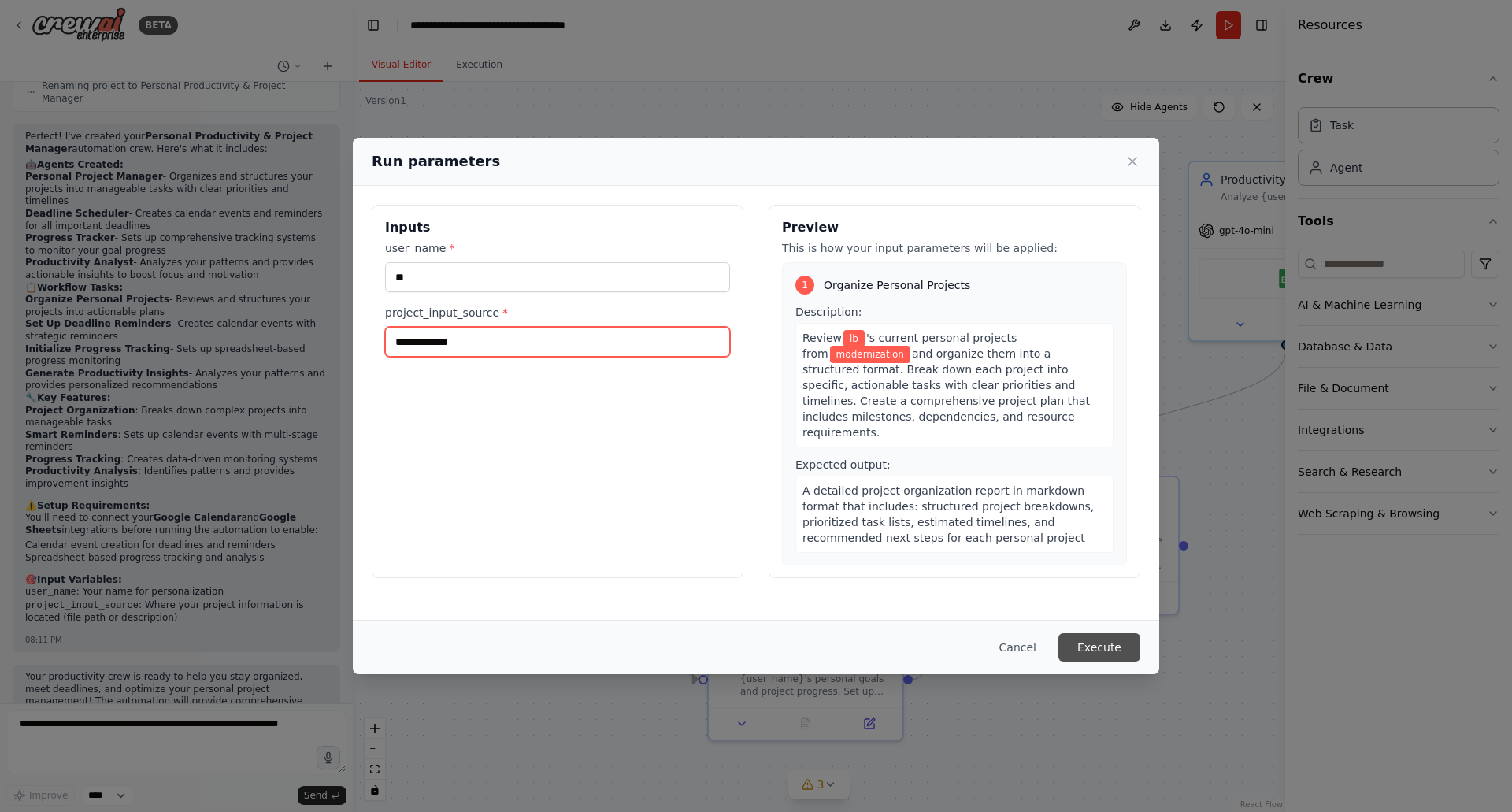
type input "**********"
click at [1114, 642] on button "Execute" at bounding box center [1098, 647] width 82 height 28
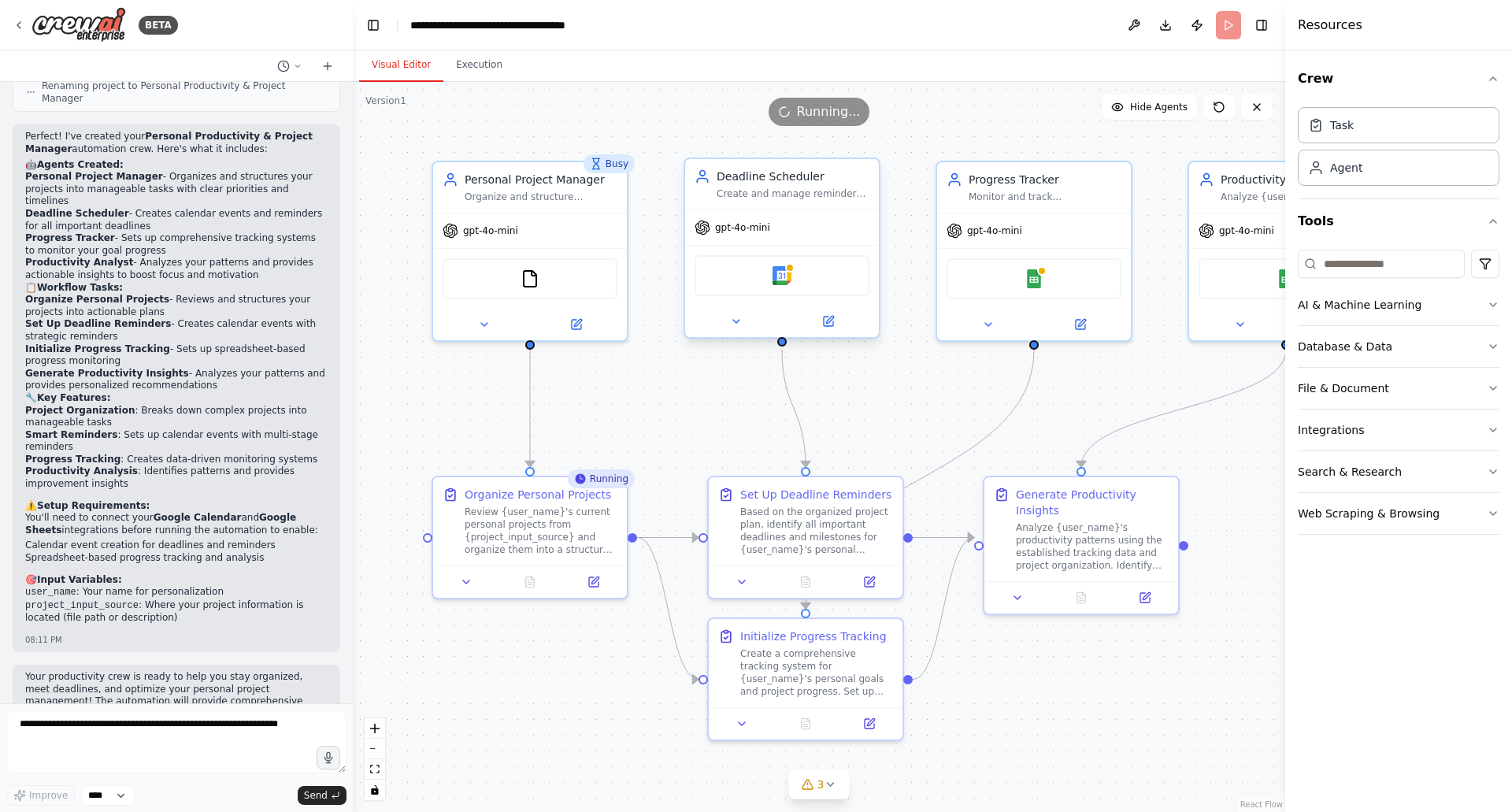
click at [811, 278] on div "Google Calendar" at bounding box center [782, 275] width 175 height 41
click at [782, 513] on div "Based on the organized project plan, identify all important deadlines and miles…" at bounding box center [817, 527] width 152 height 50
click at [797, 651] on div "Create a comprehensive tracking system for {user_name}'s personal goals and pro…" at bounding box center [817, 669] width 152 height 50
click at [236, 737] on textarea at bounding box center [176, 741] width 340 height 63
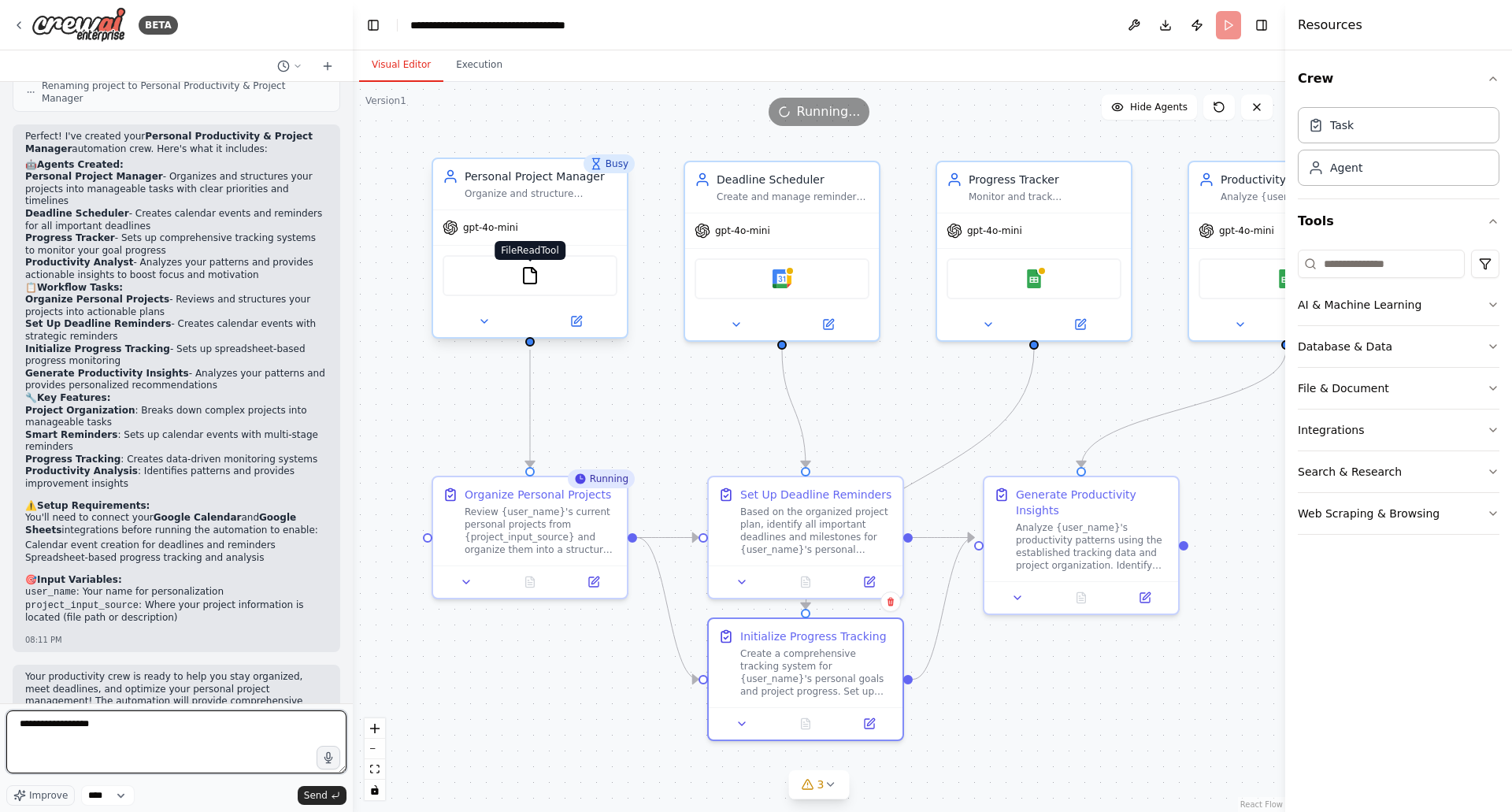
type textarea "**********"
click at [530, 280] on img at bounding box center [529, 275] width 19 height 19
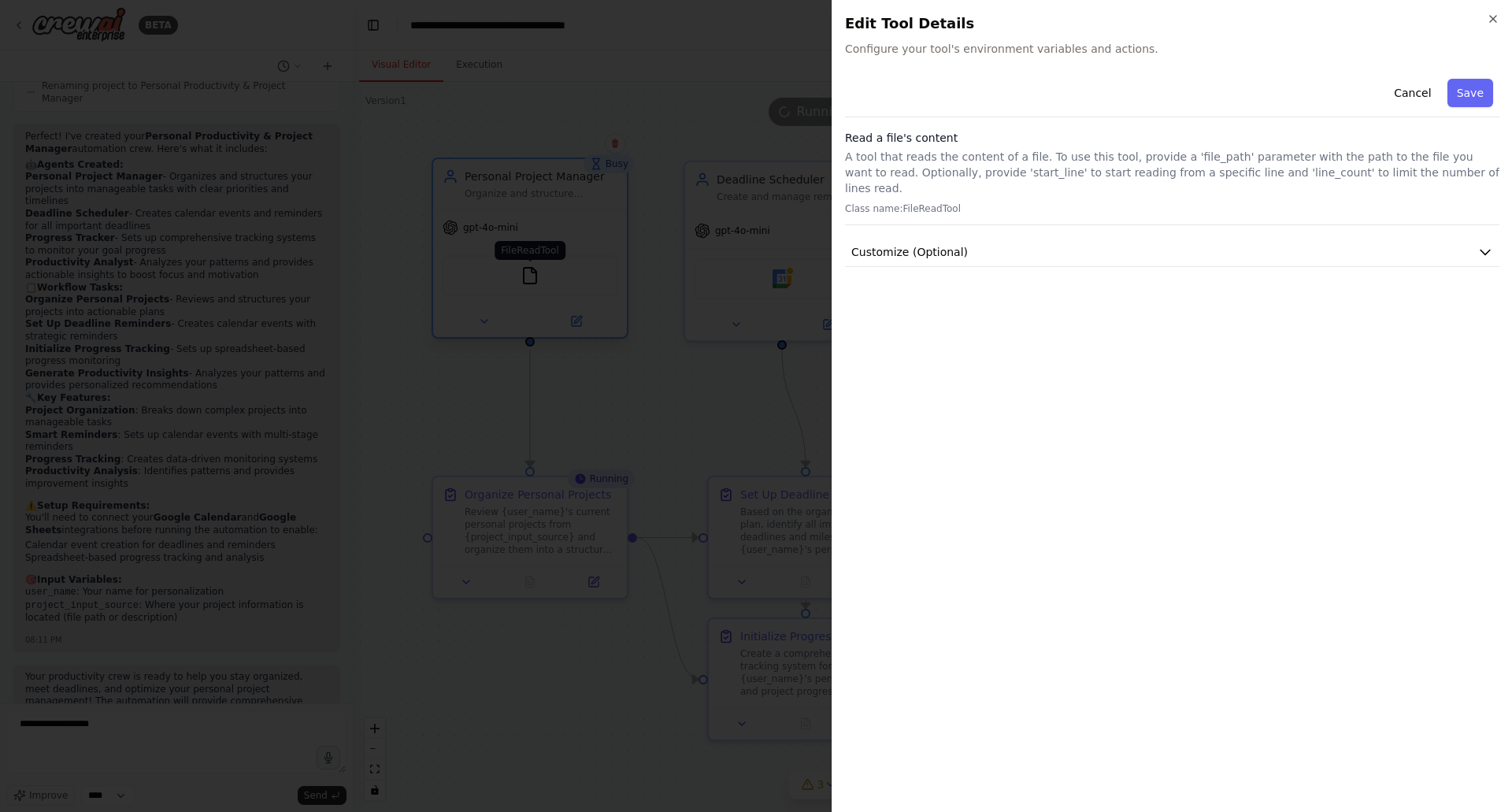
click at [530, 280] on div at bounding box center [756, 406] width 1512 height 812
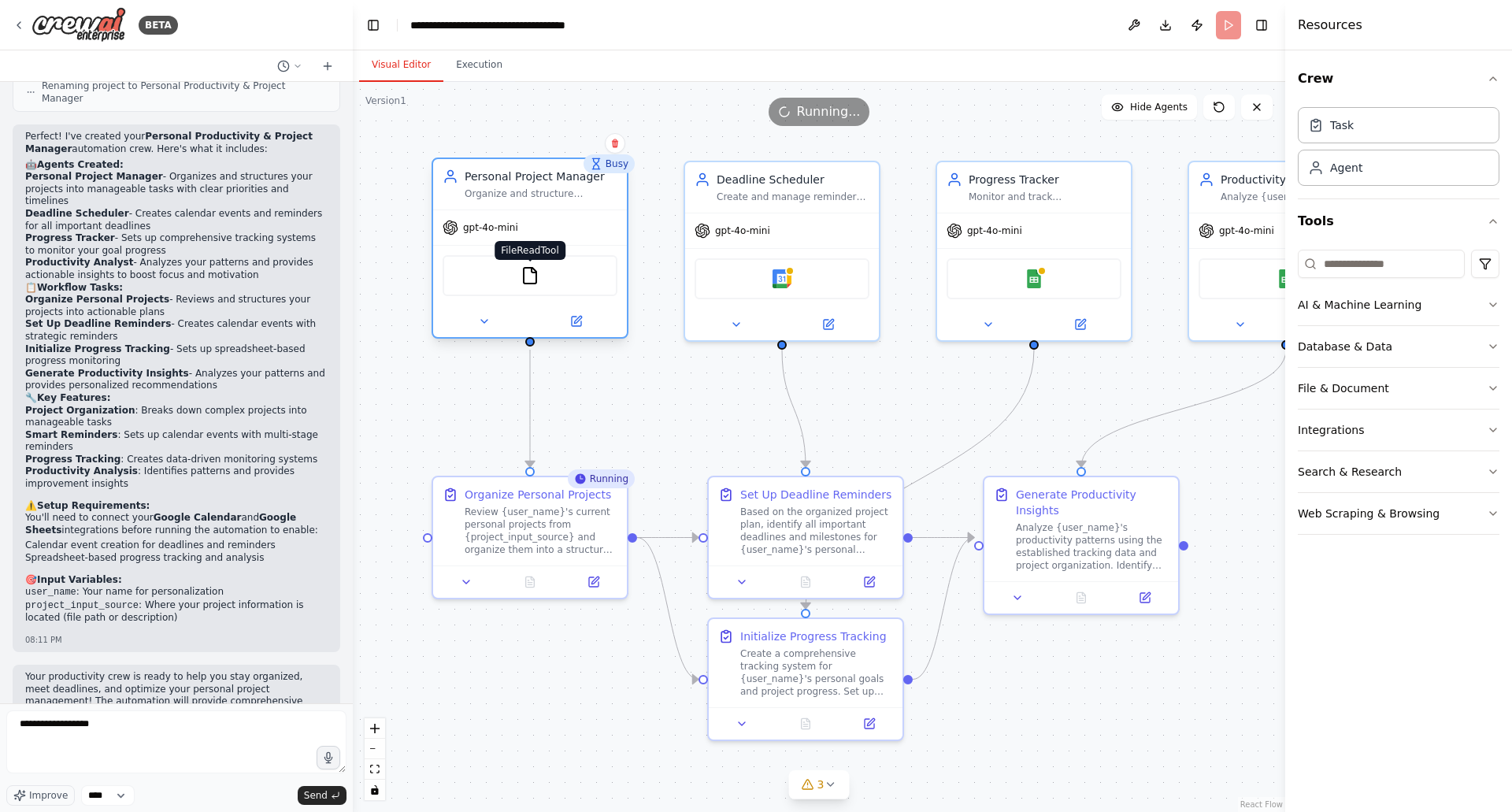
click at [530, 280] on img at bounding box center [529, 275] width 19 height 19
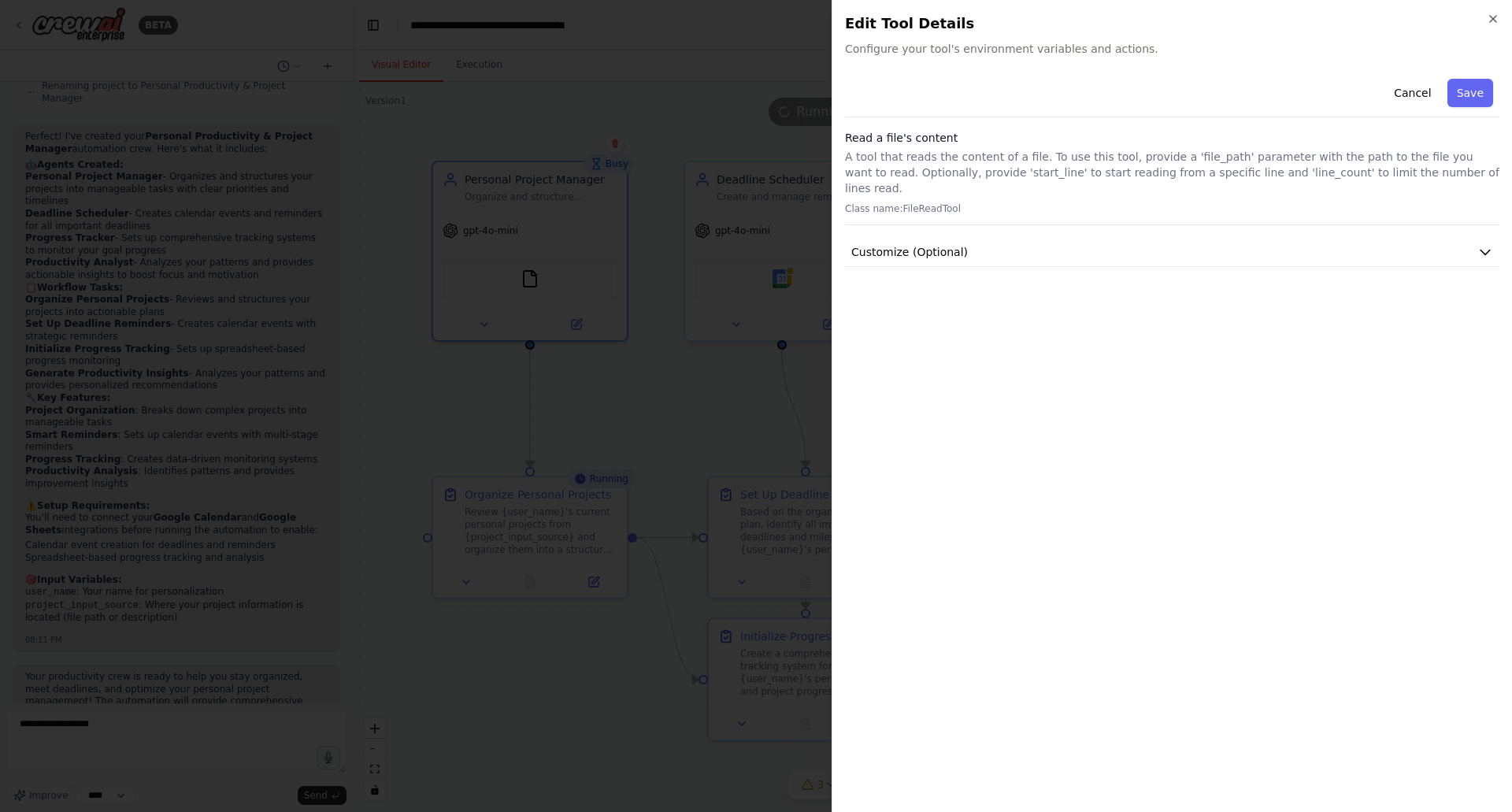
click at [1086, 141] on h3 "Read a file's content" at bounding box center [1172, 138] width 654 height 16
click at [974, 241] on button "Customize (Optional)" at bounding box center [1172, 252] width 654 height 29
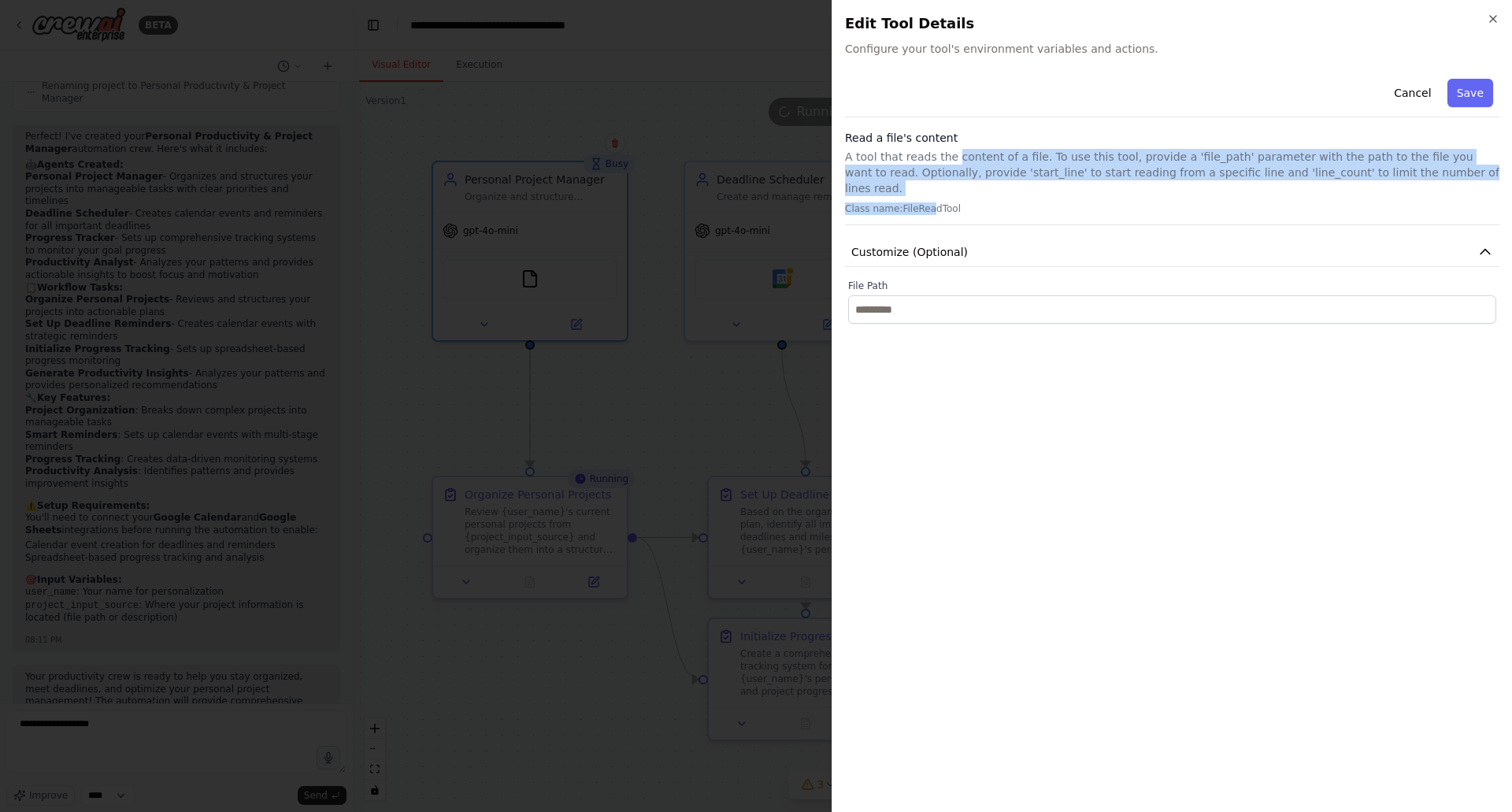
drag, startPoint x: 927, startPoint y: 197, endPoint x: 951, endPoint y: 142, distance: 60.0
click at [951, 142] on div "Read a file's content A tool that reads the content of a file. To use this tool…" at bounding box center [1172, 178] width 654 height 95
click at [951, 142] on h3 "Read a file's content" at bounding box center [1172, 138] width 654 height 16
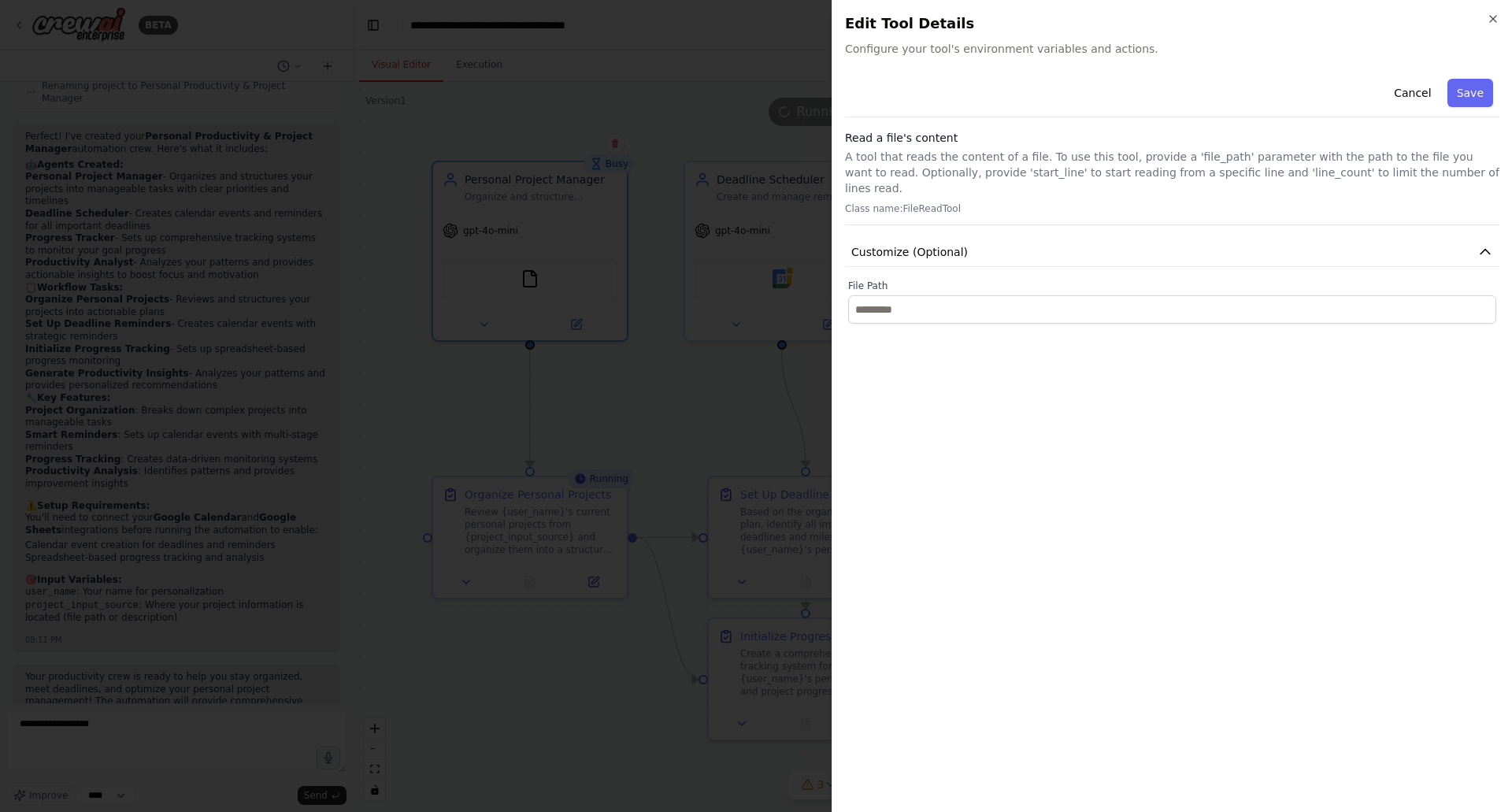
click at [951, 142] on h3 "Read a file's content" at bounding box center [1172, 138] width 654 height 16
drag, startPoint x: 951, startPoint y: 142, endPoint x: 1018, endPoint y: 60, distance: 105.9
click at [1018, 60] on div "Close Edit Tool Details Configure your tool's environment variables and actions…" at bounding box center [1171, 406] width 680 height 812
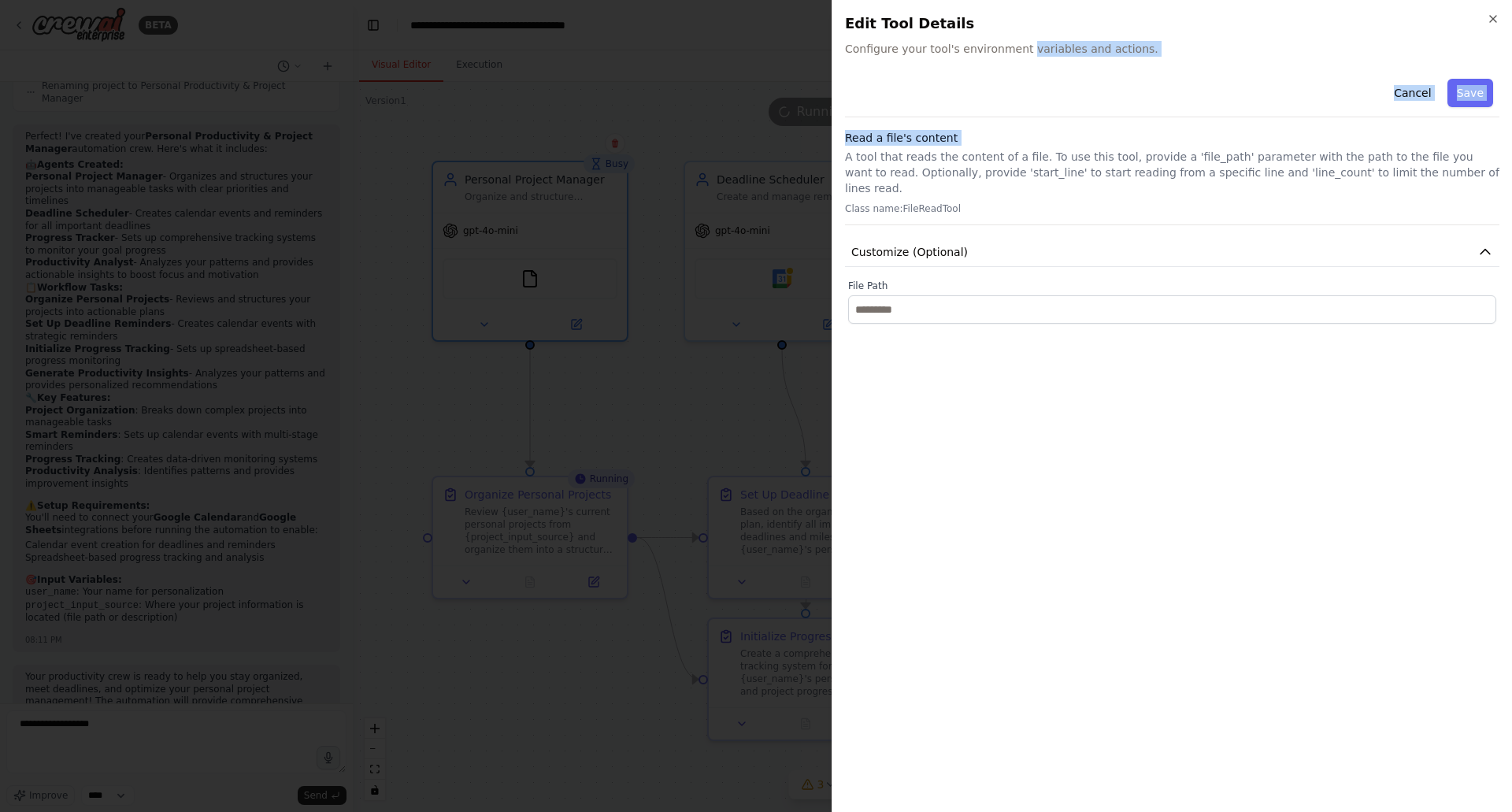
click at [1018, 60] on div "Close Edit Tool Details Configure your tool's environment variables and actions…" at bounding box center [1171, 406] width 680 height 812
click at [1103, 170] on p "A tool that reads the content of a file. To use this tool, provide a 'file_path…" at bounding box center [1172, 172] width 654 height 47
click at [1479, 14] on h2 "Edit Tool Details" at bounding box center [1172, 24] width 654 height 22
click at [1493, 14] on icon "button" at bounding box center [1493, 19] width 13 height 13
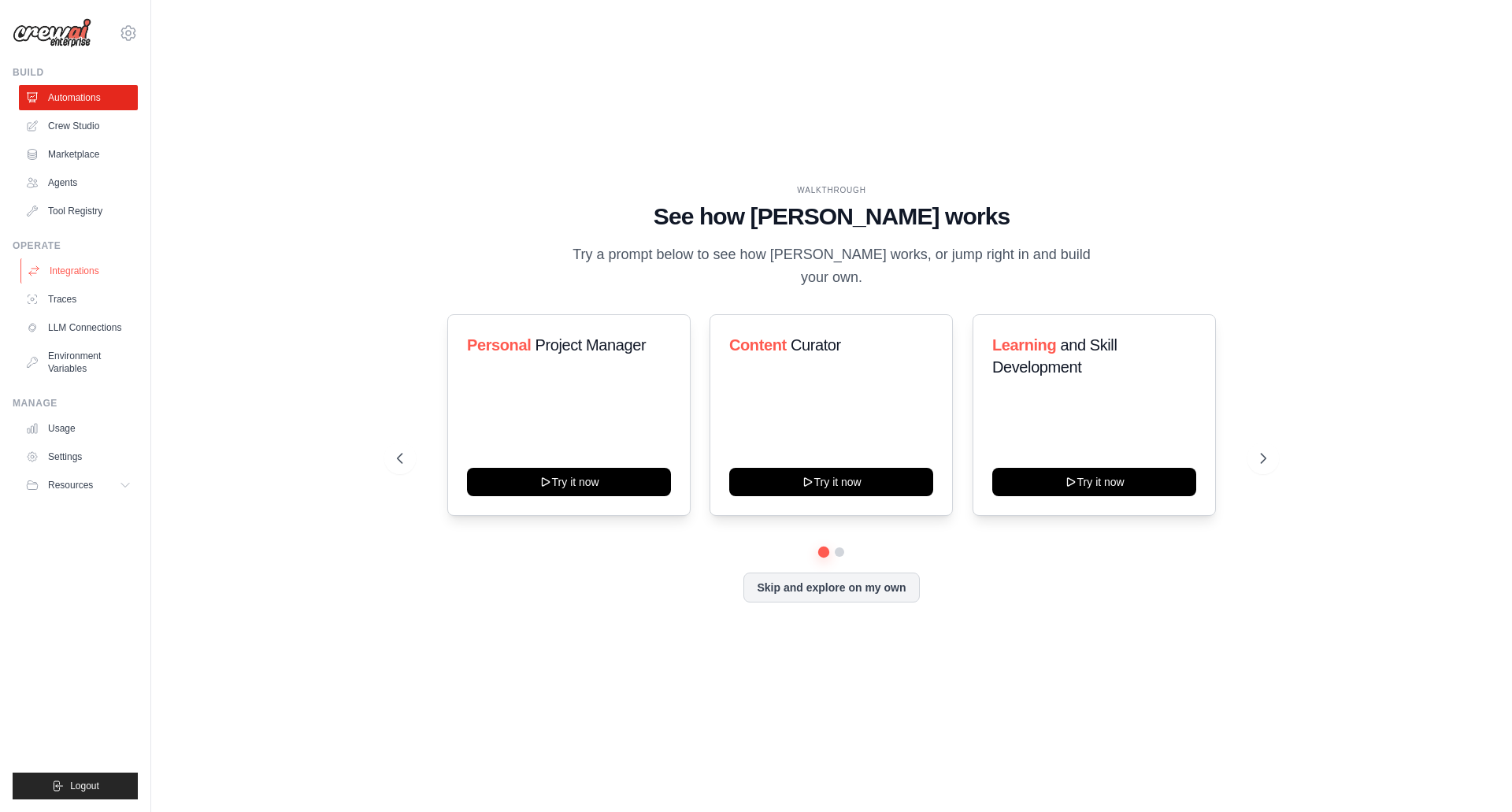
click at [75, 278] on link "Integrations" at bounding box center [80, 270] width 119 height 25
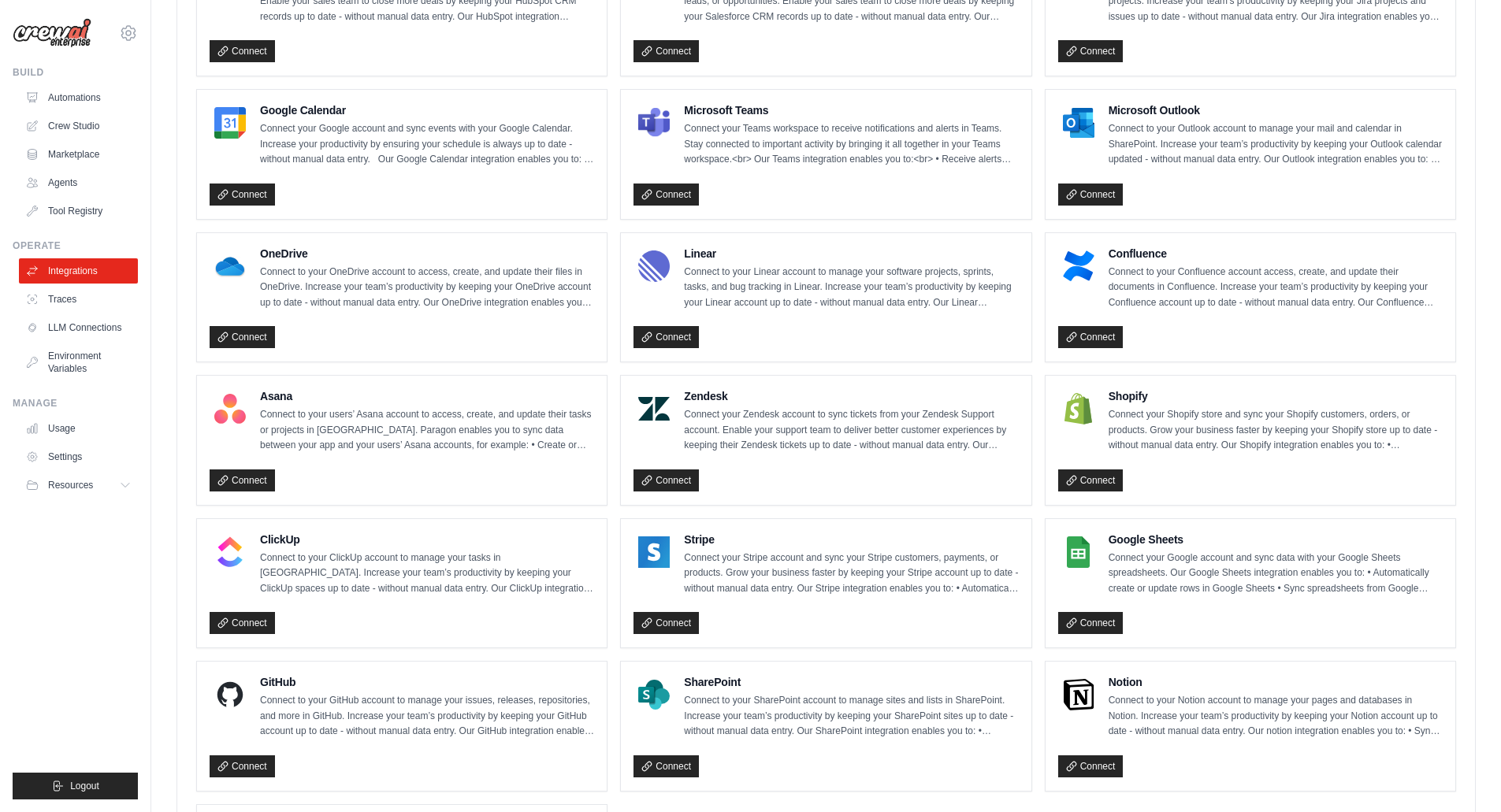
scroll to position [673, 0]
click at [715, 268] on p "Connect to your Linear account to manage your software projects, sprints, tasks…" at bounding box center [851, 288] width 334 height 47
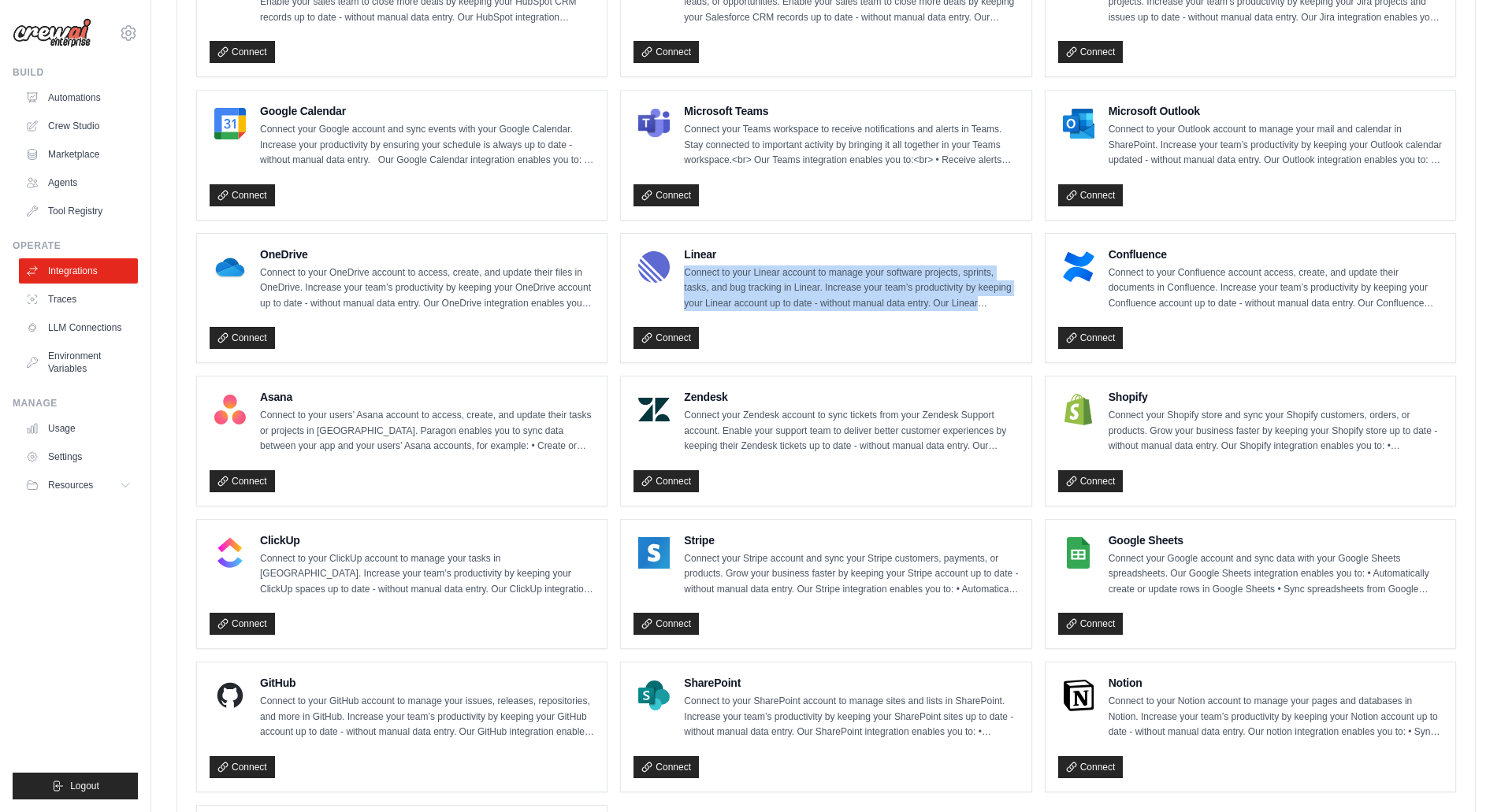
drag, startPoint x: 715, startPoint y: 268, endPoint x: 786, endPoint y: 321, distance: 88.6
click at [786, 321] on div "Linear Connect to your Linear account to manage your software projects, sprints…" at bounding box center [825, 298] width 385 height 104
click at [786, 321] on div "Connect" at bounding box center [825, 335] width 385 height 29
